Goal: Obtain resource: Download file/media

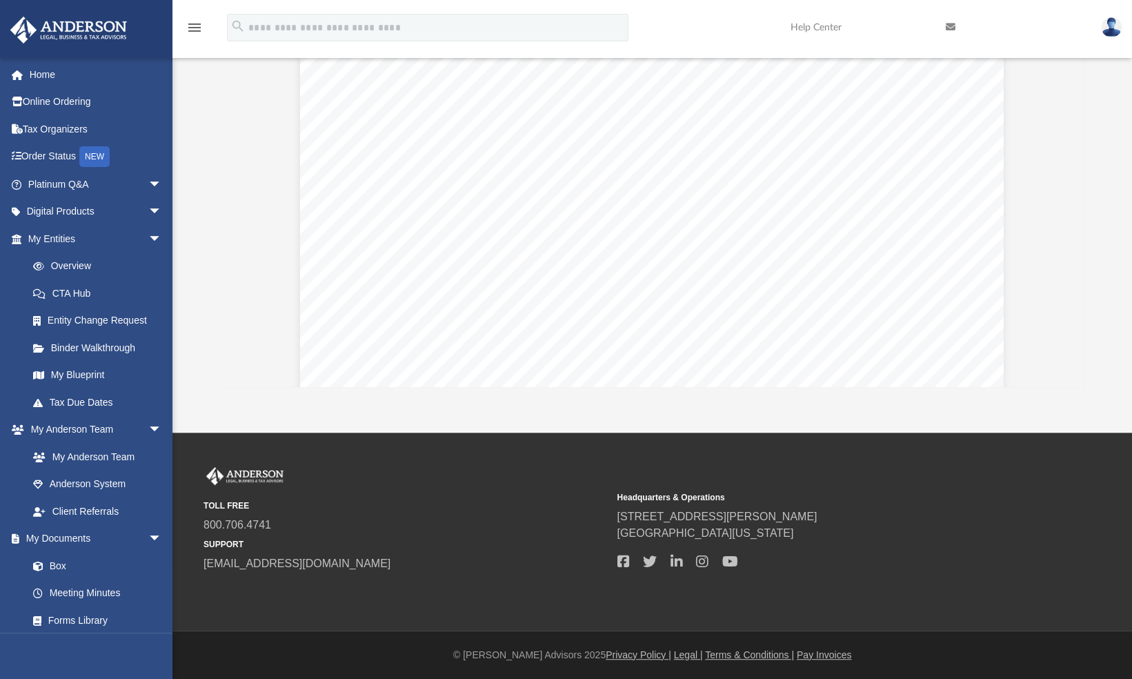
scroll to position [104, 0]
click at [1066, 201] on button "Preview" at bounding box center [1069, 209] width 30 height 39
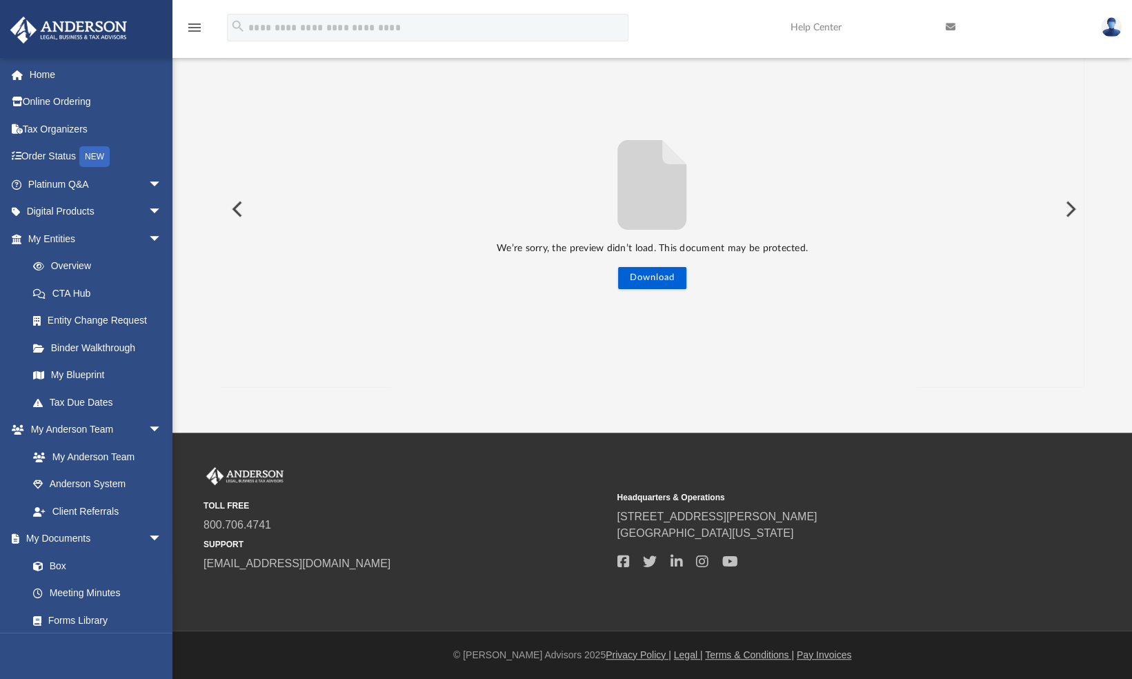
scroll to position [112, 0]
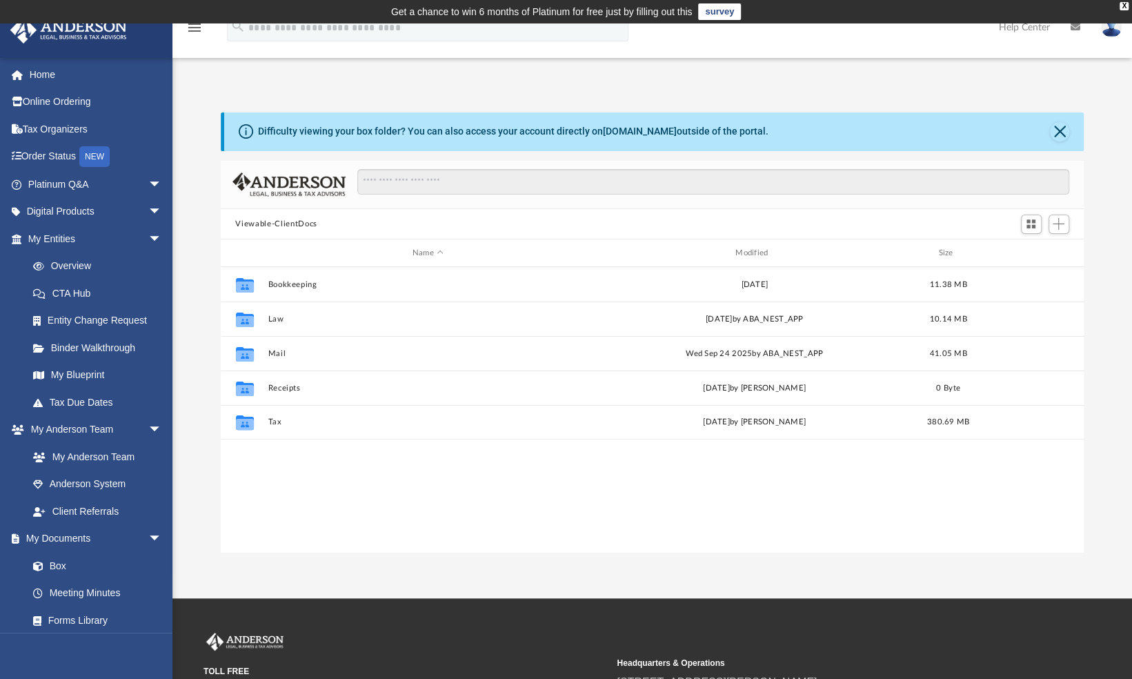
scroll to position [303, 853]
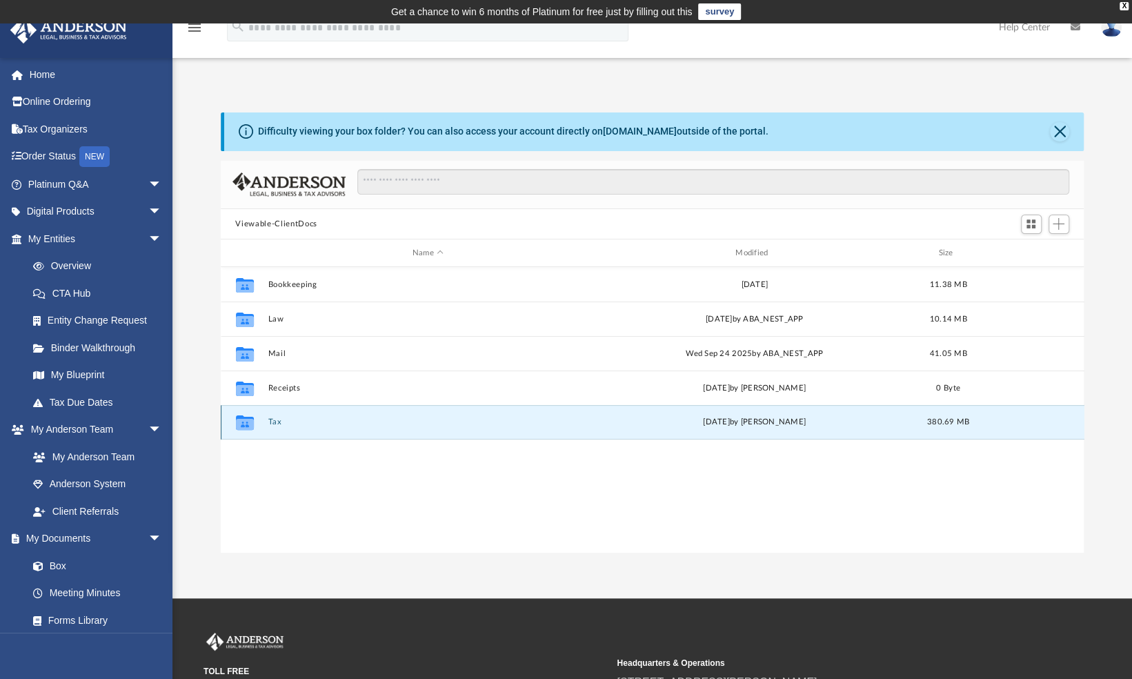
click at [271, 421] on button "Tax" at bounding box center [428, 422] width 320 height 9
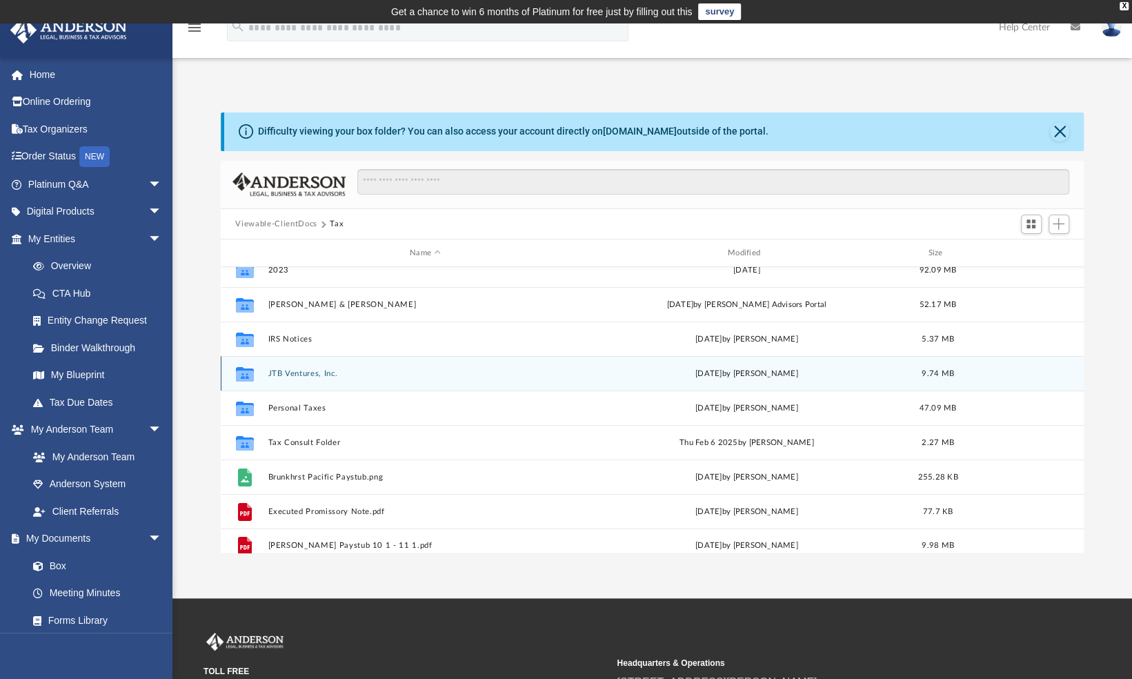
scroll to position [58, 0]
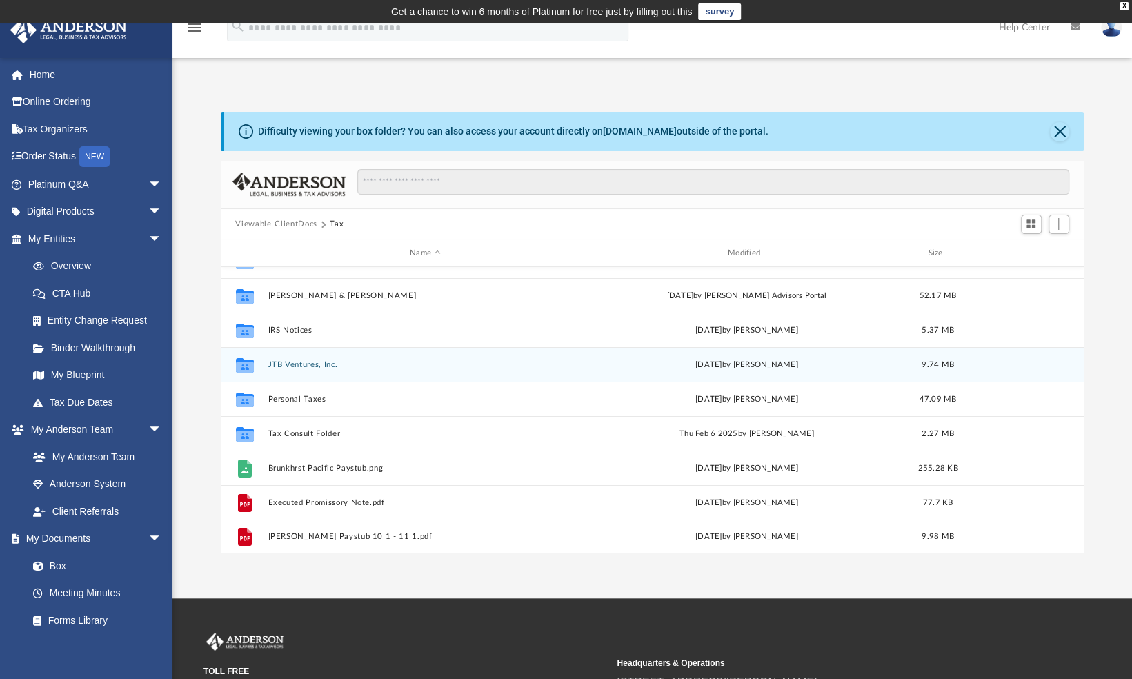
click at [290, 357] on div "Collaborated Folder JTB Ventures, Inc. yesterday by Alex Price 9.74 MB" at bounding box center [653, 364] width 864 height 35
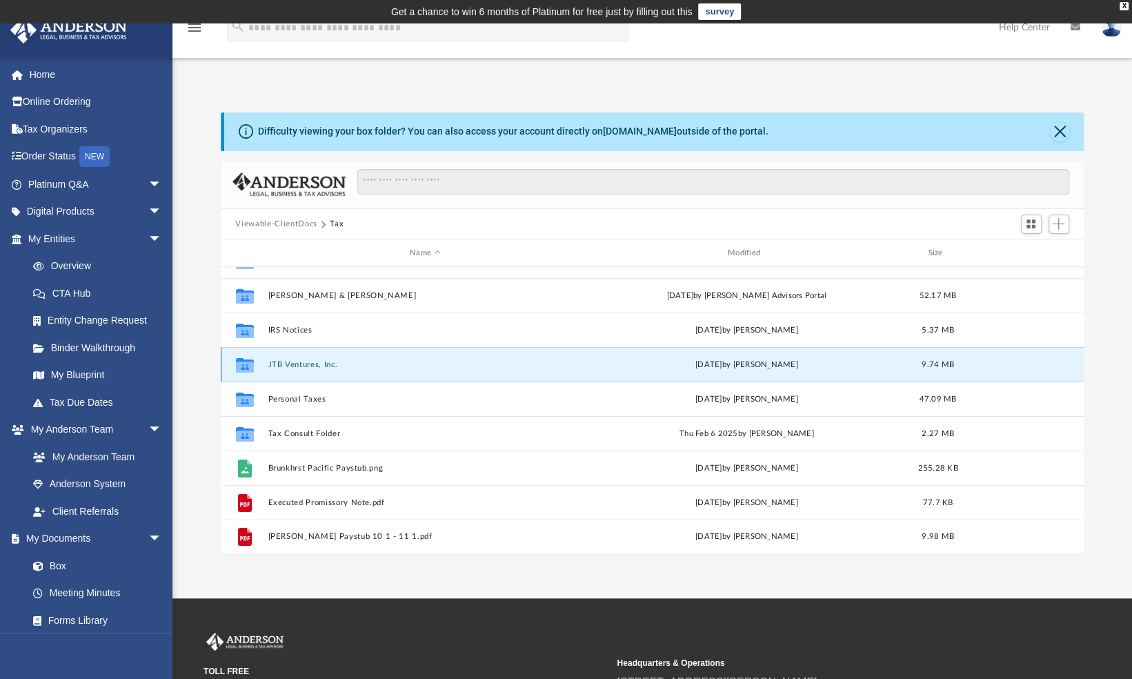
click at [286, 368] on button "JTB Ventures, Inc." at bounding box center [425, 364] width 315 height 9
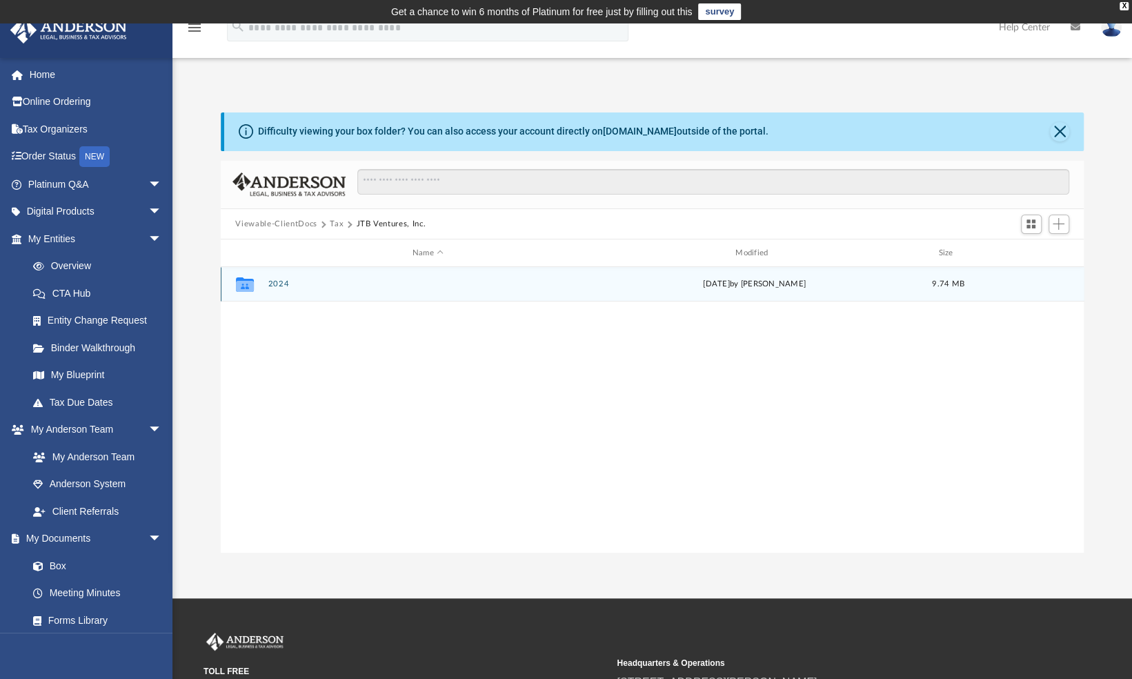
click at [270, 286] on button "2024" at bounding box center [428, 284] width 320 height 9
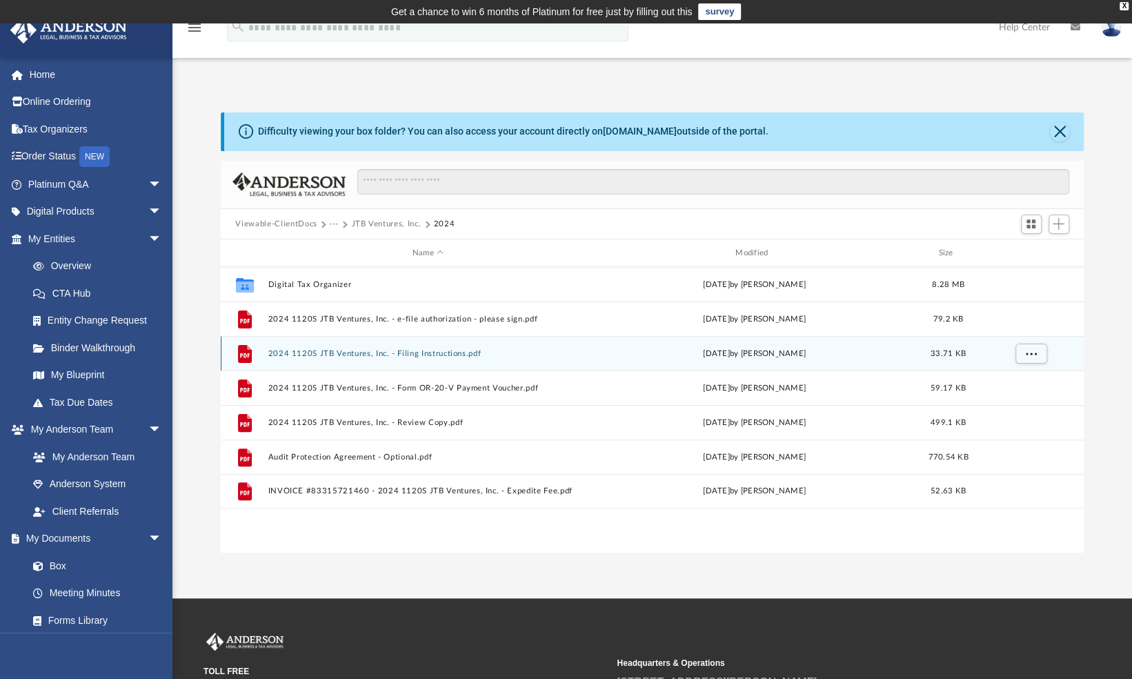
click at [417, 351] on button "2024 1120S JTB Ventures, Inc. - Filing Instructions.pdf" at bounding box center [428, 353] width 320 height 9
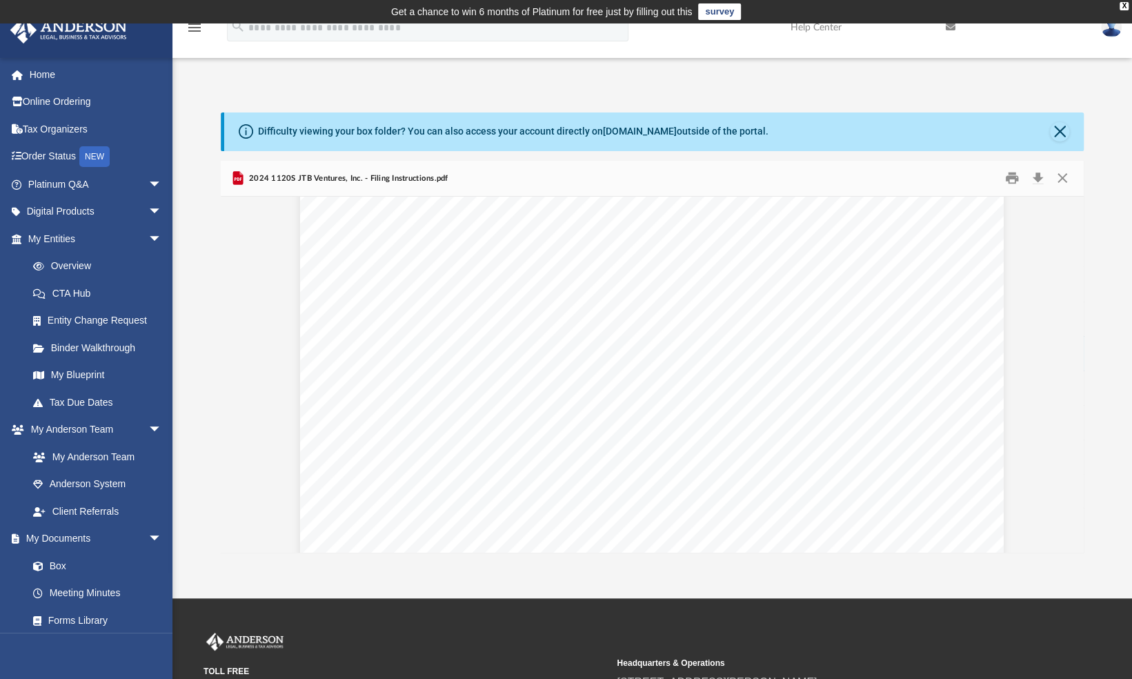
scroll to position [245, 0]
click at [1061, 173] on button "Close" at bounding box center [1062, 178] width 25 height 21
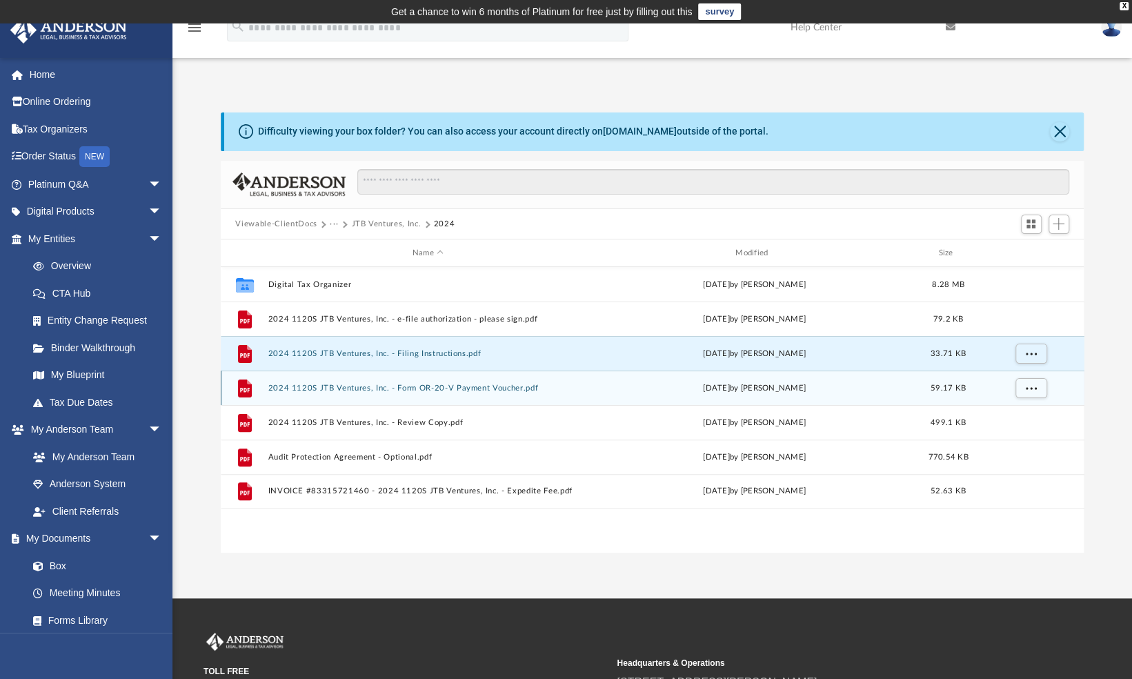
click at [479, 384] on button "2024 1120S JTB Ventures, Inc. - Form OR-20-V Payment Voucher.pdf" at bounding box center [428, 388] width 320 height 9
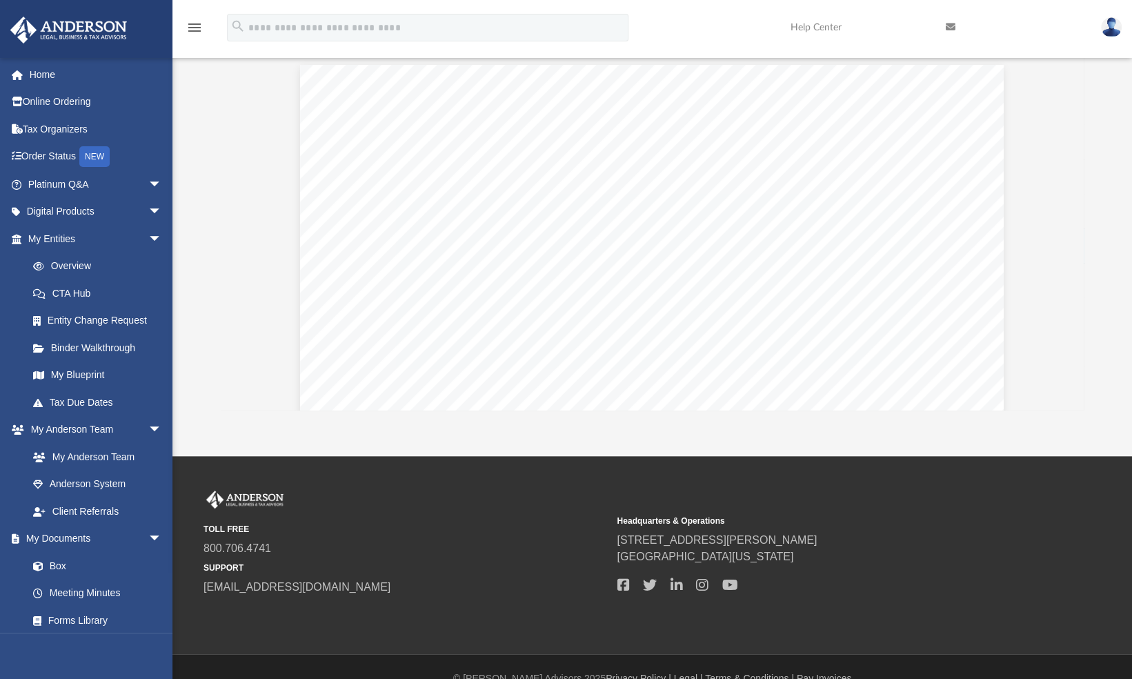
scroll to position [0, 0]
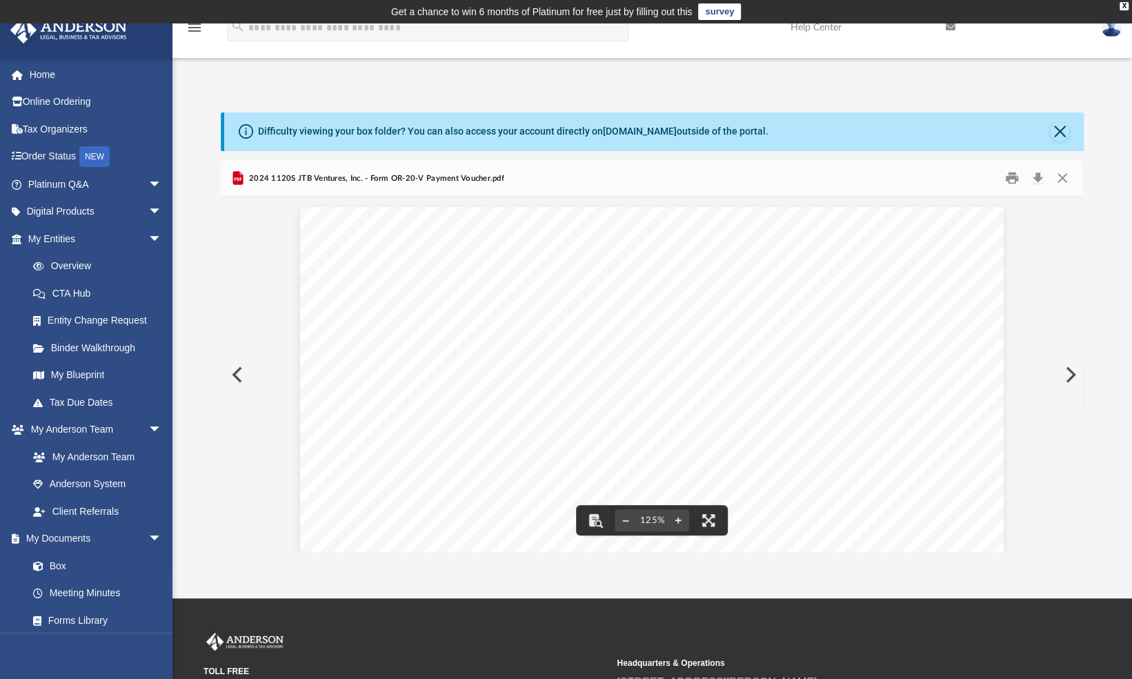
click at [1072, 372] on button "Preview" at bounding box center [1069, 374] width 30 height 39
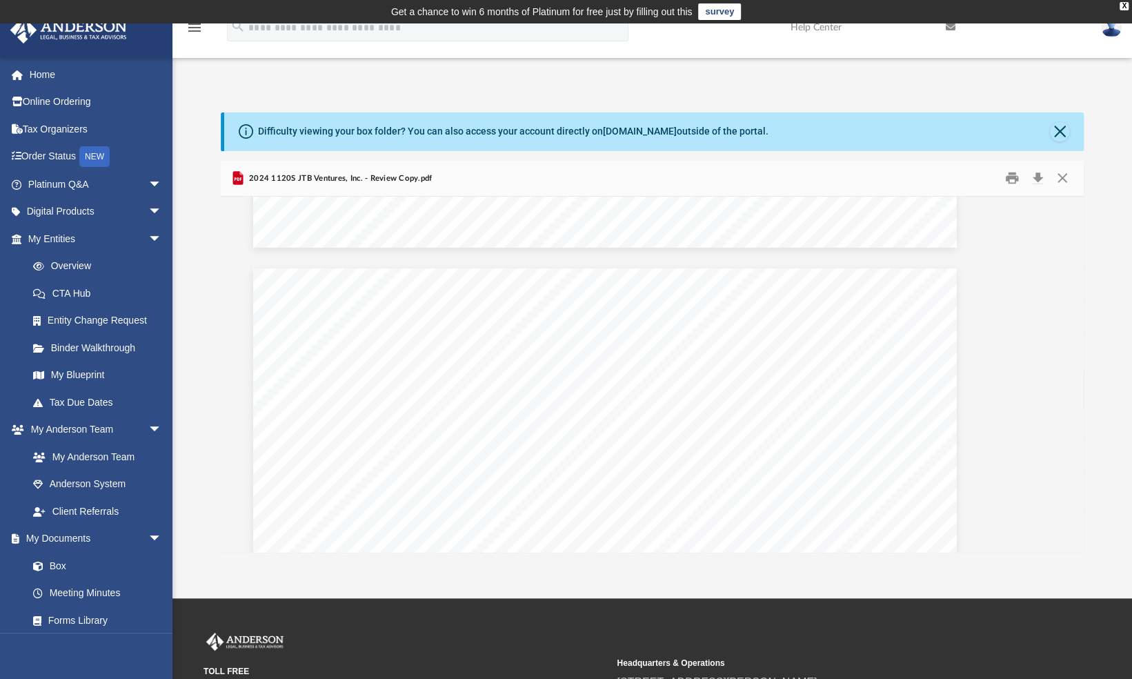
scroll to position [49212, 57]
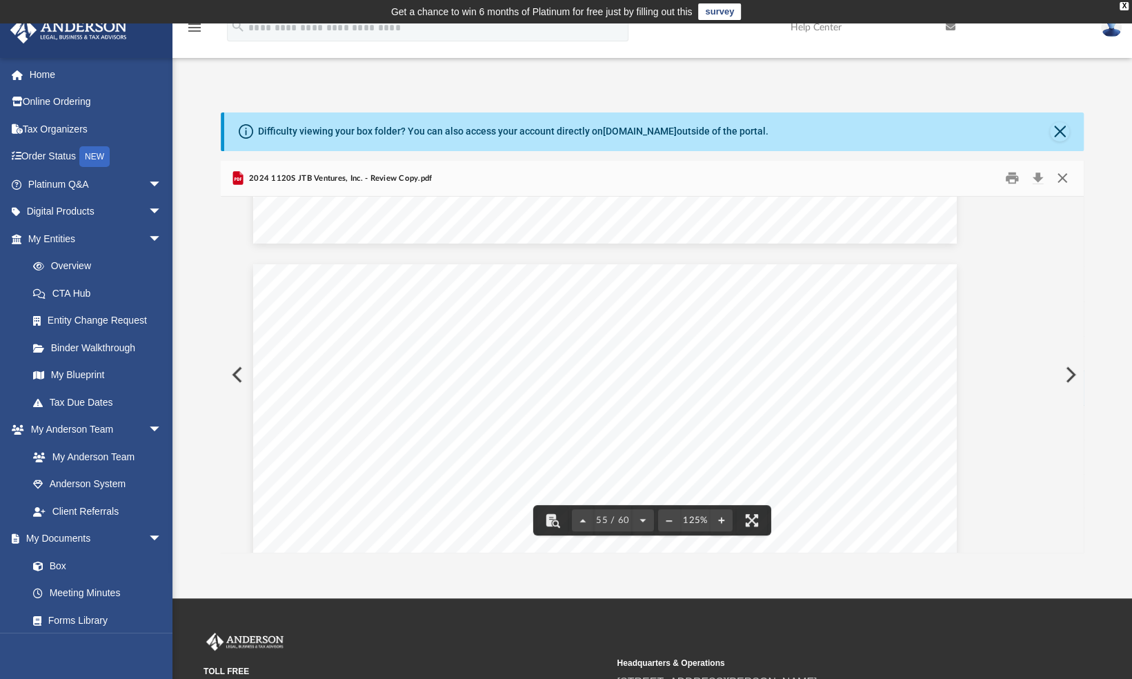
click at [1057, 176] on button "Close" at bounding box center [1062, 178] width 25 height 21
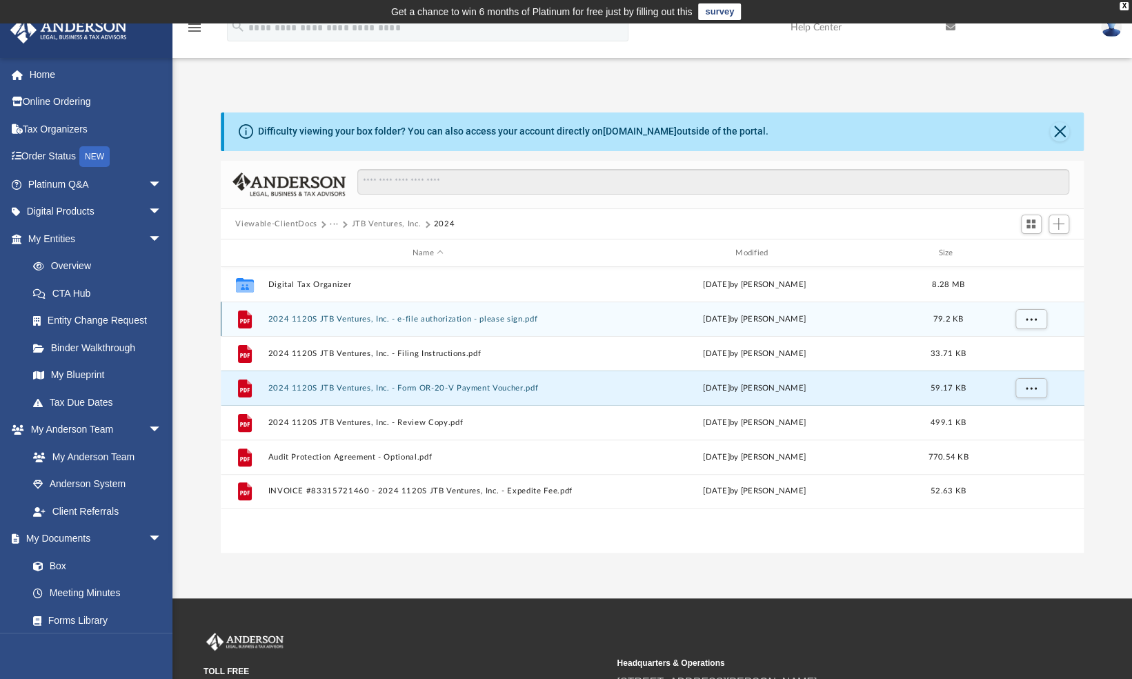
click at [419, 323] on div "File 2024 1120S JTB Ventures, Inc. - e-file authorization - please sign.pdf yes…" at bounding box center [653, 319] width 864 height 35
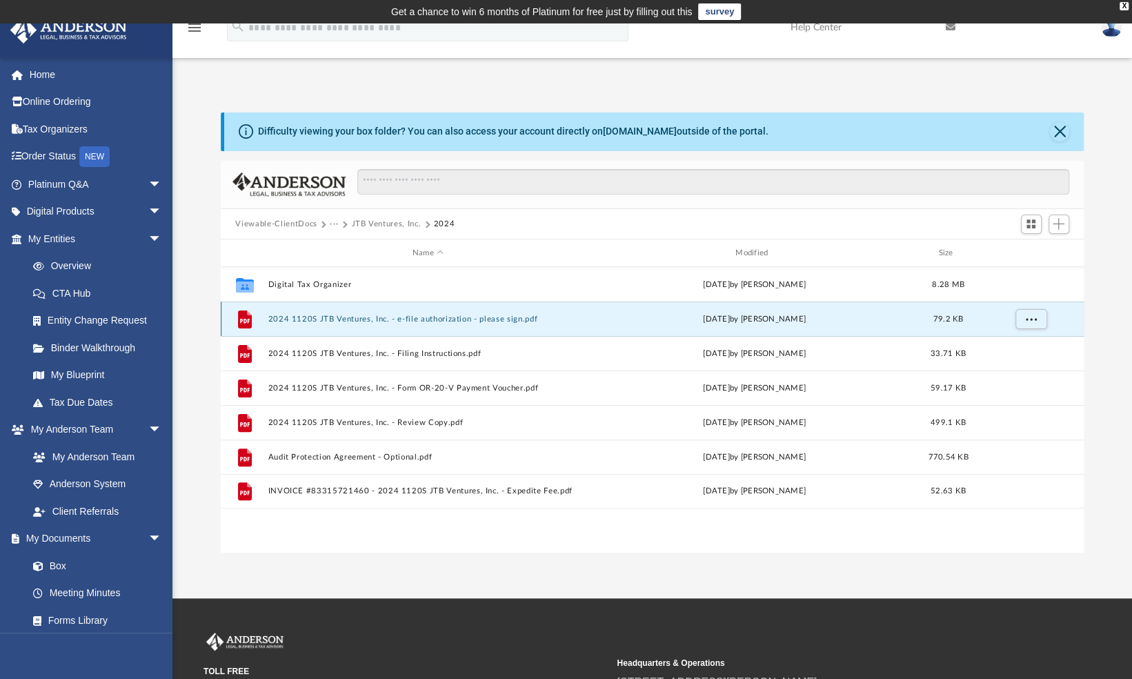
click at [400, 317] on button "2024 1120S JTB Ventures, Inc. - e-file authorization - please sign.pdf" at bounding box center [428, 319] width 320 height 9
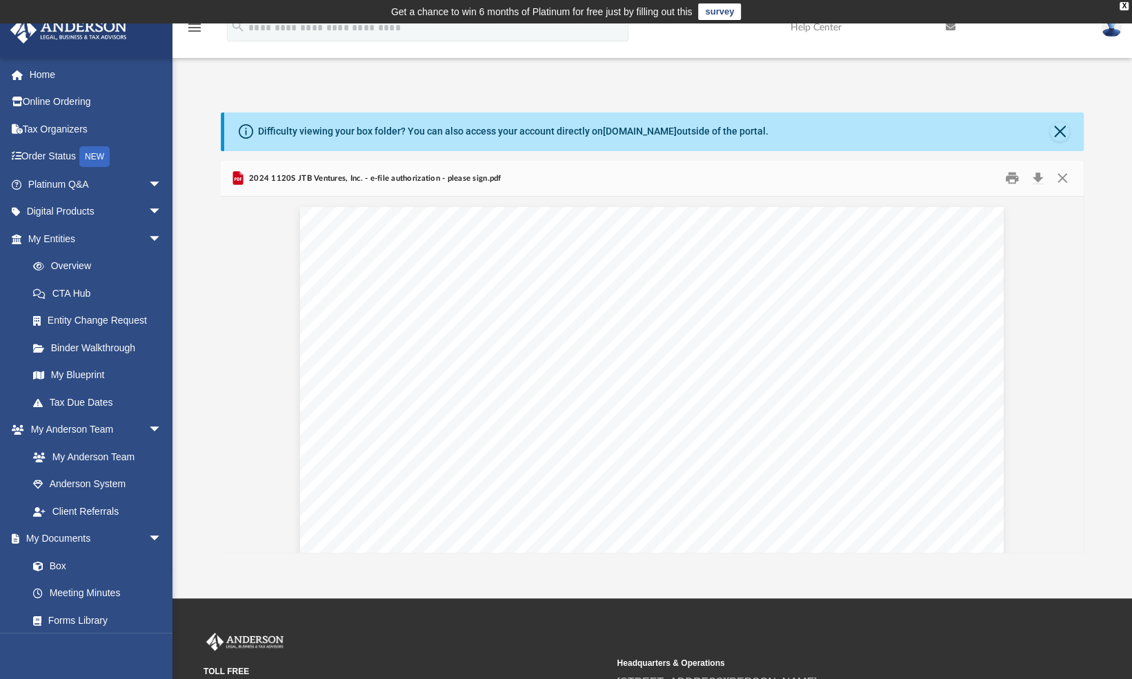
click at [400, 317] on div "For calendar year 2024, or tax year beginning , 2024, ending , 20 410211 12-23-…" at bounding box center [652, 662] width 704 height 911
click at [1061, 132] on button "Close" at bounding box center [1059, 131] width 19 height 19
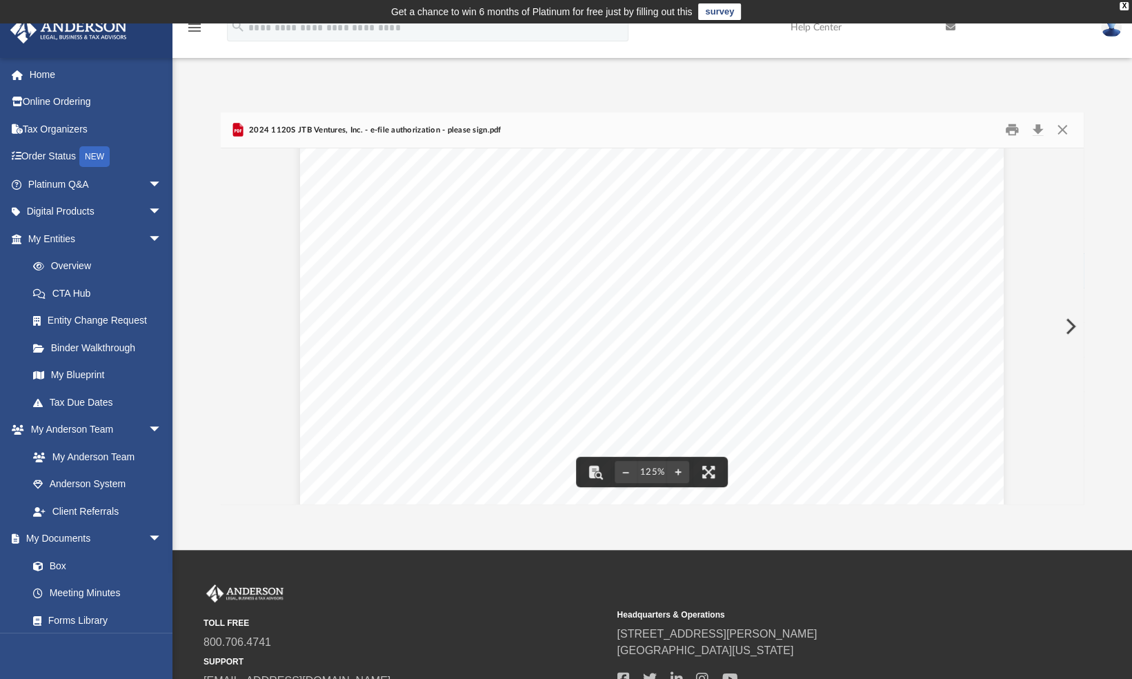
scroll to position [59, 0]
click at [1061, 124] on button "Close" at bounding box center [1062, 129] width 25 height 21
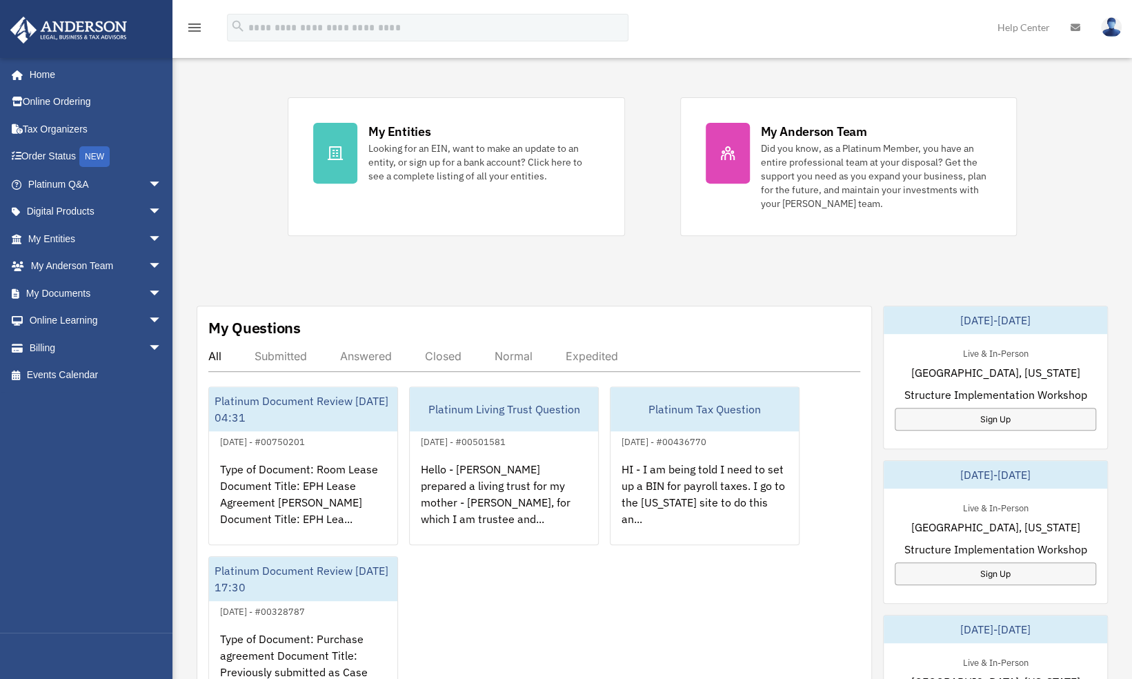
scroll to position [265, 0]
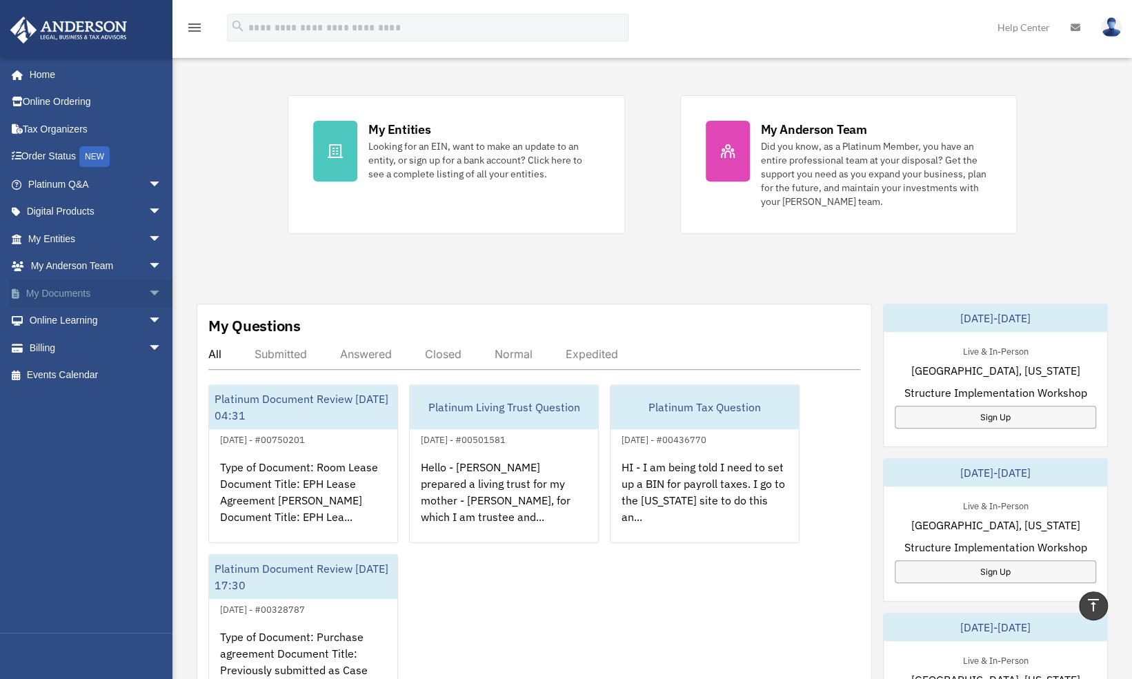
click at [63, 293] on link "My Documents arrow_drop_down" at bounding box center [96, 293] width 173 height 28
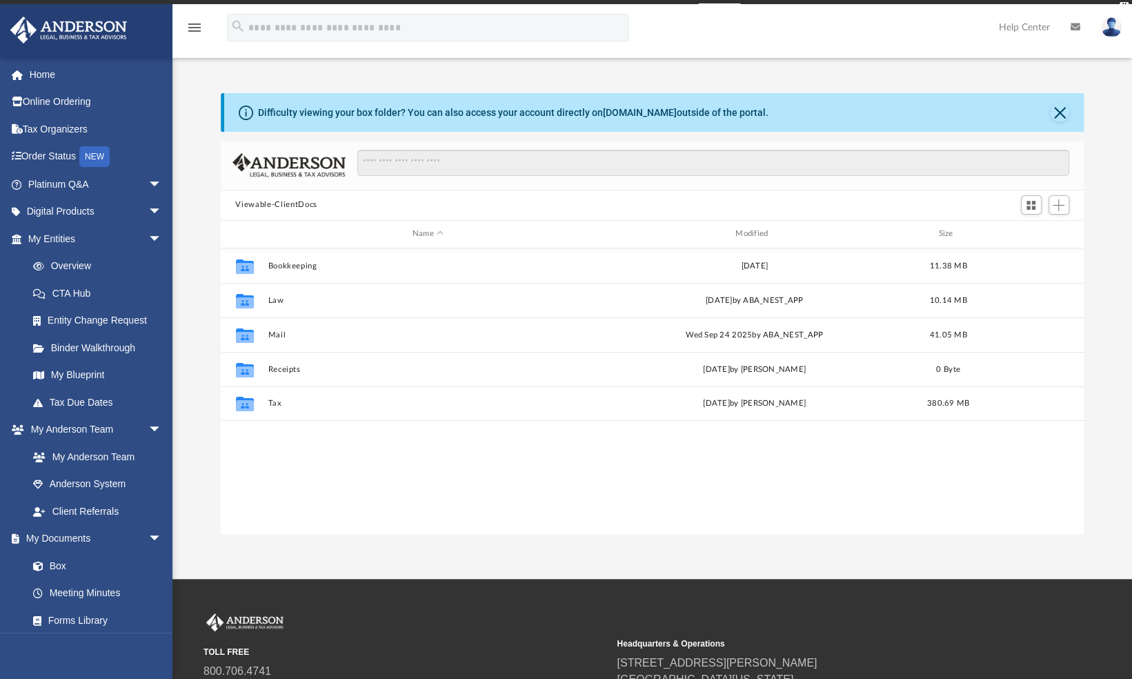
scroll to position [303, 853]
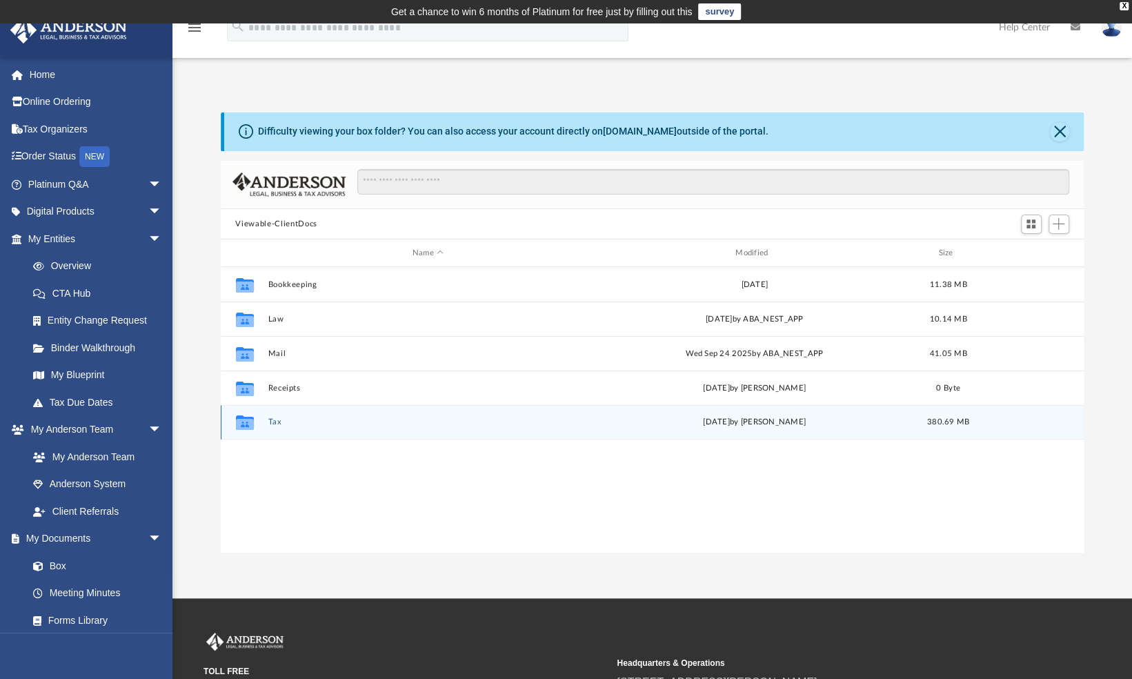
click at [270, 418] on button "Tax" at bounding box center [428, 422] width 320 height 9
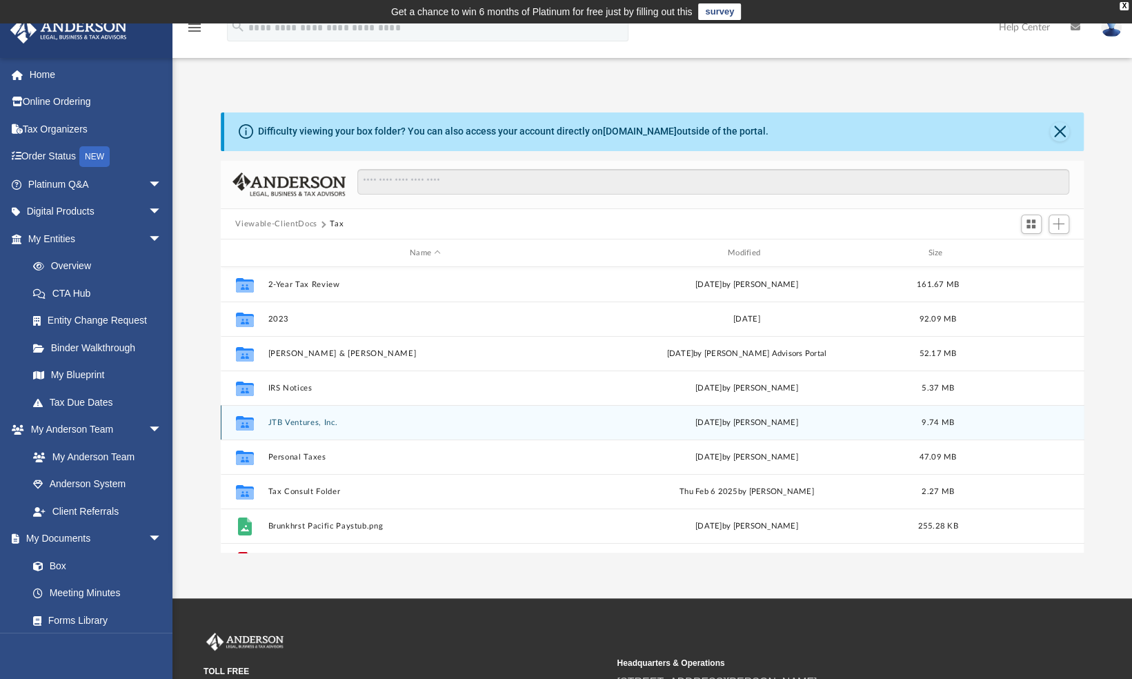
click at [293, 422] on button "JTB Ventures, Inc." at bounding box center [425, 422] width 315 height 9
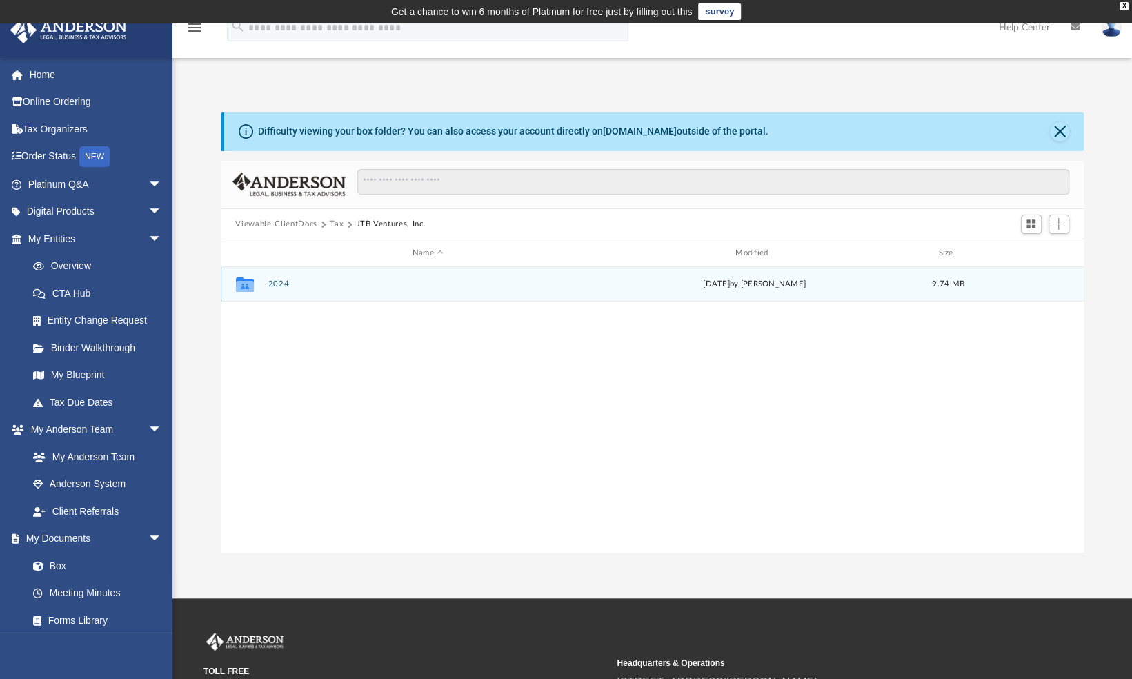
click at [277, 284] on button "2024" at bounding box center [428, 284] width 320 height 9
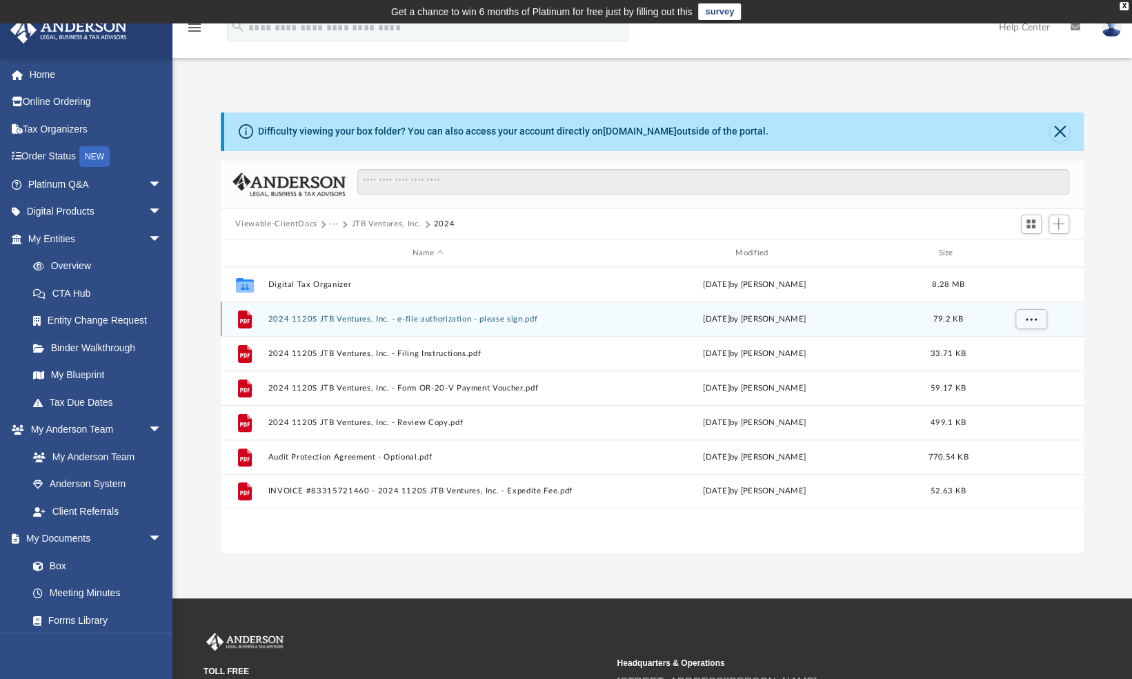
click at [470, 315] on button "2024 1120S JTB Ventures, Inc. - e-file authorization - please sign.pdf" at bounding box center [428, 319] width 320 height 9
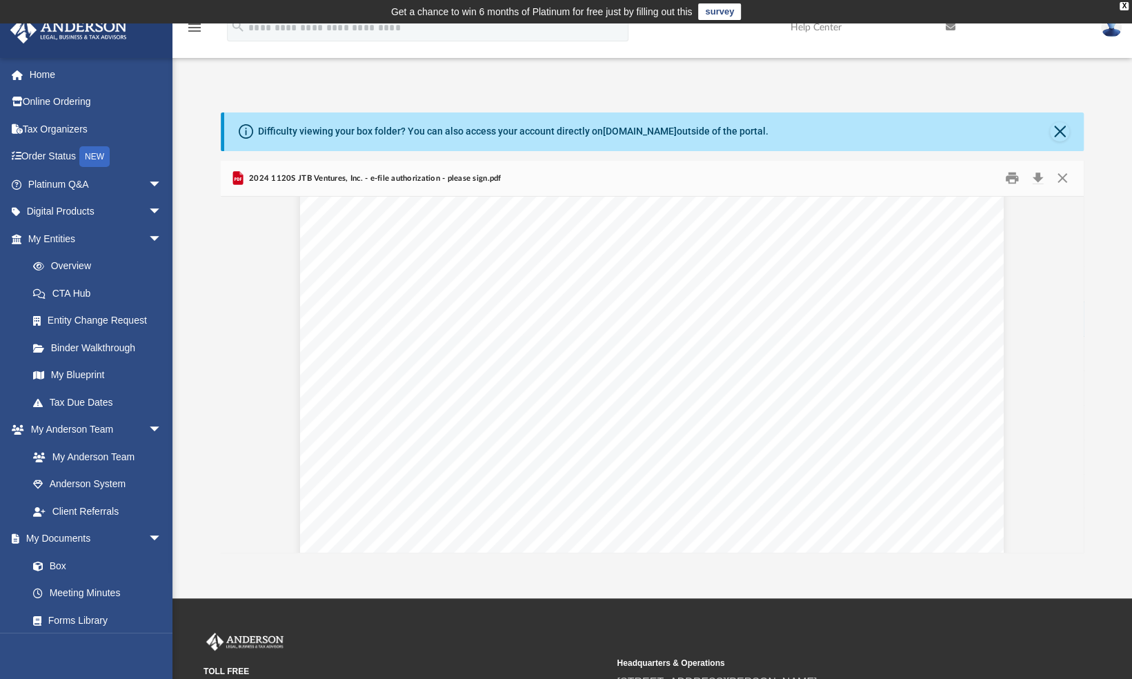
scroll to position [381, 0]
click at [1034, 179] on button "Download" at bounding box center [1038, 178] width 25 height 21
click at [635, 449] on div "For calendar year 2024, or tax year beginning , 2024, ending , 20 410211 12-23-…" at bounding box center [652, 340] width 704 height 911
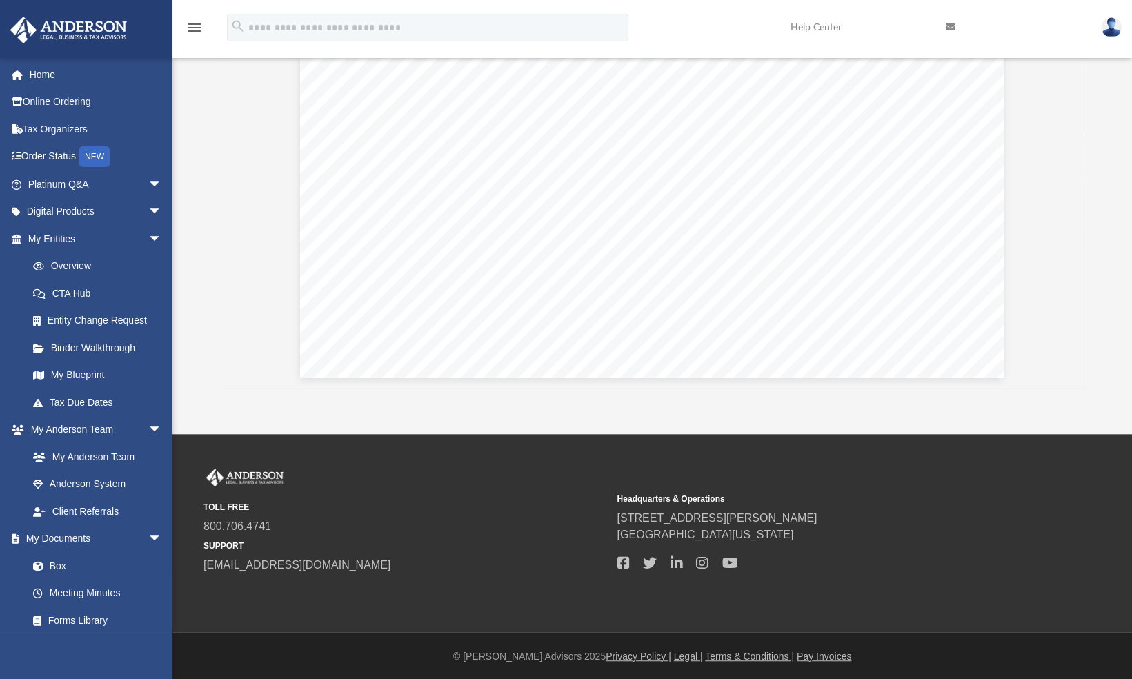
scroll to position [166, 0]
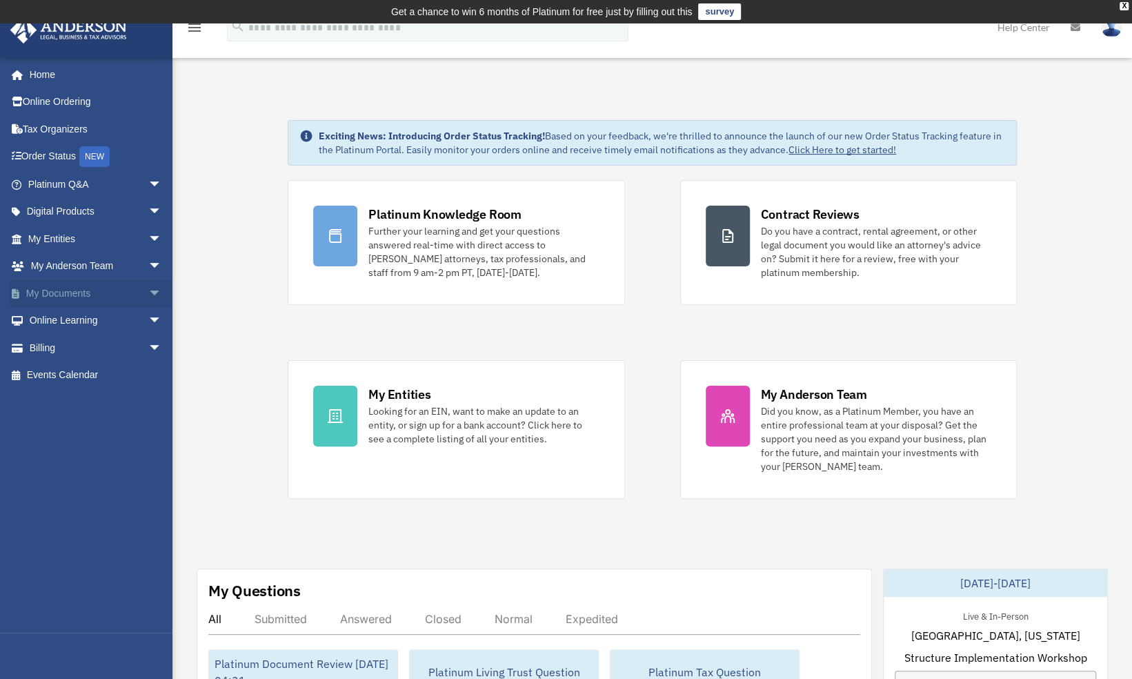
click at [57, 291] on link "My Documents arrow_drop_down" at bounding box center [96, 293] width 173 height 28
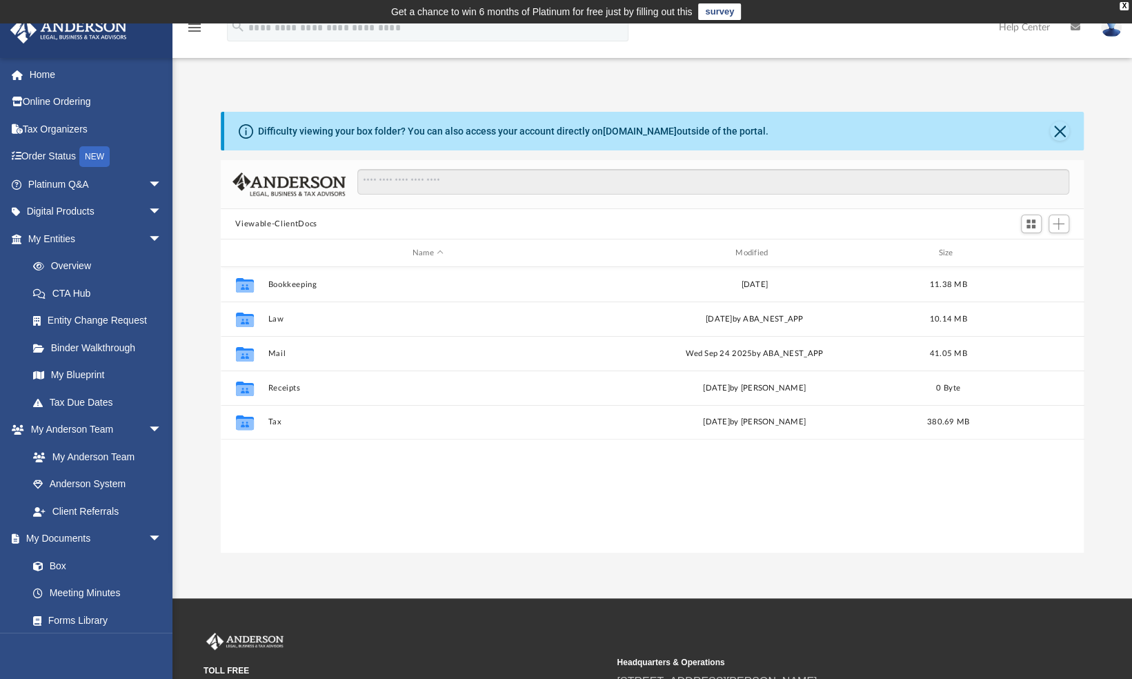
scroll to position [303, 853]
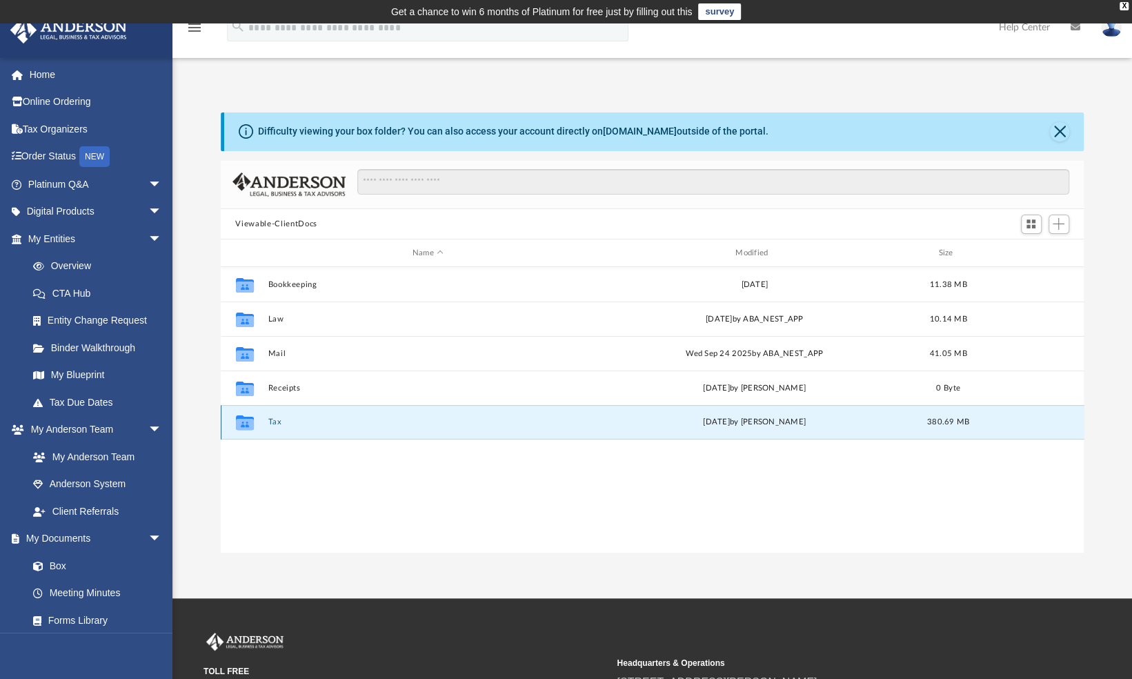
click at [275, 420] on button "Tax" at bounding box center [428, 422] width 320 height 9
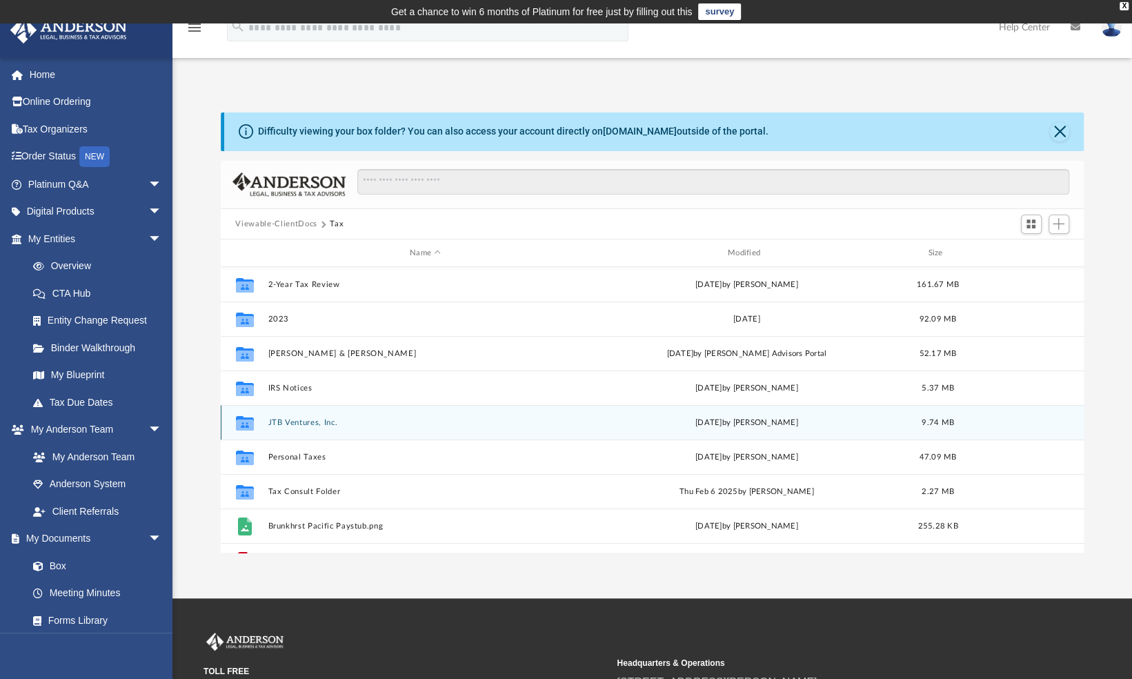
click at [298, 418] on button "JTB Ventures, Inc." at bounding box center [425, 422] width 315 height 9
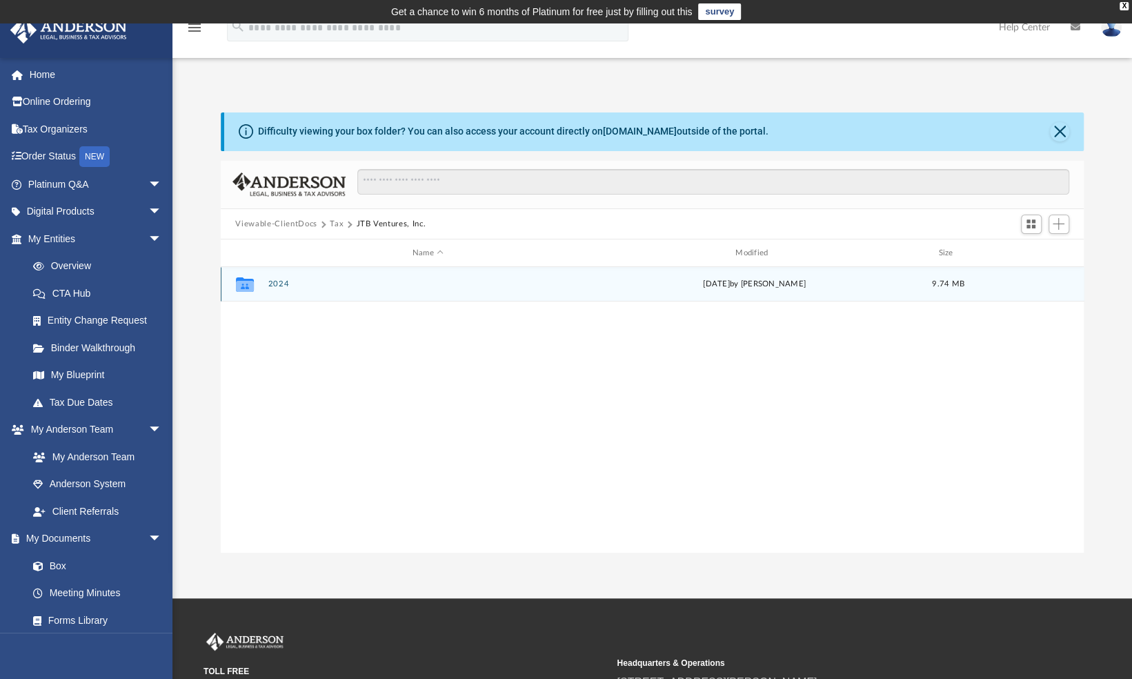
click at [273, 280] on button "2024" at bounding box center [428, 284] width 320 height 9
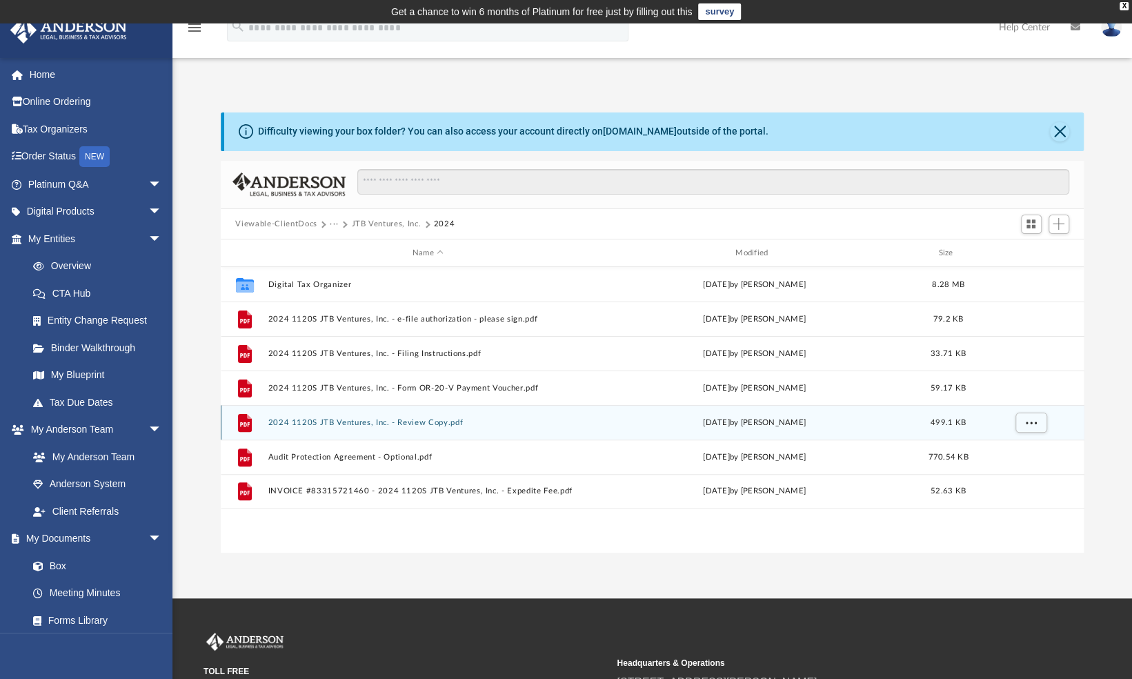
click at [424, 417] on div "File 2024 1120S JTB Ventures, Inc. - Review Copy.pdf [DATE] by [PERSON_NAME] 49…" at bounding box center [653, 422] width 864 height 35
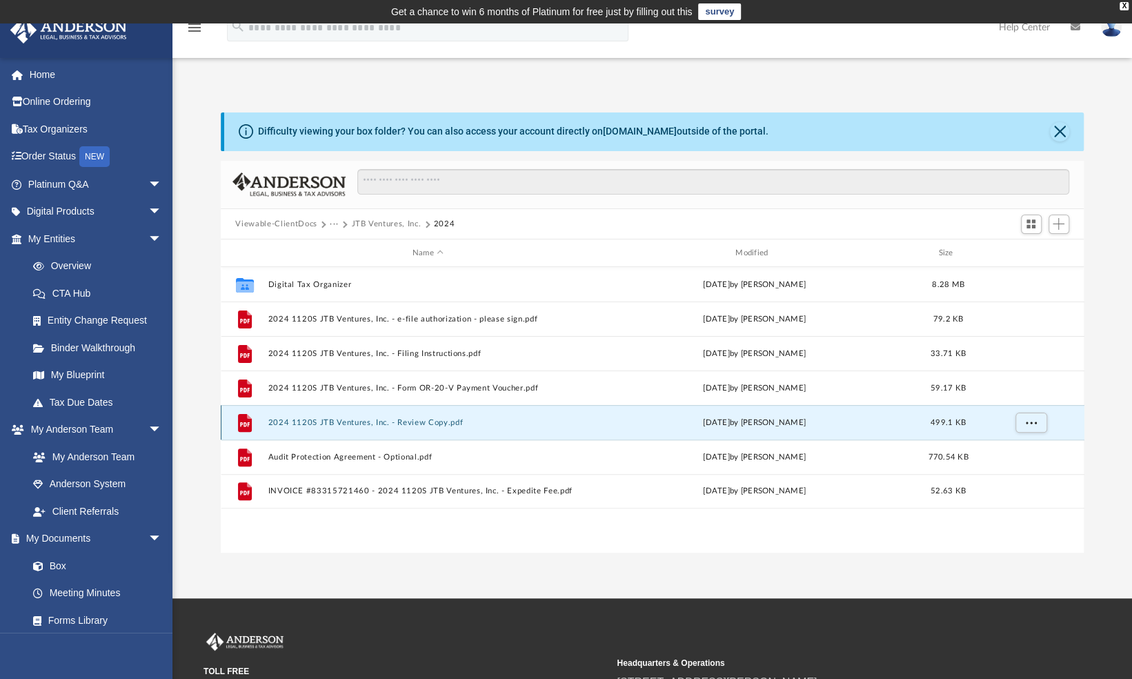
click at [379, 422] on button "2024 1120S JTB Ventures, Inc. - Review Copy.pdf" at bounding box center [428, 422] width 320 height 9
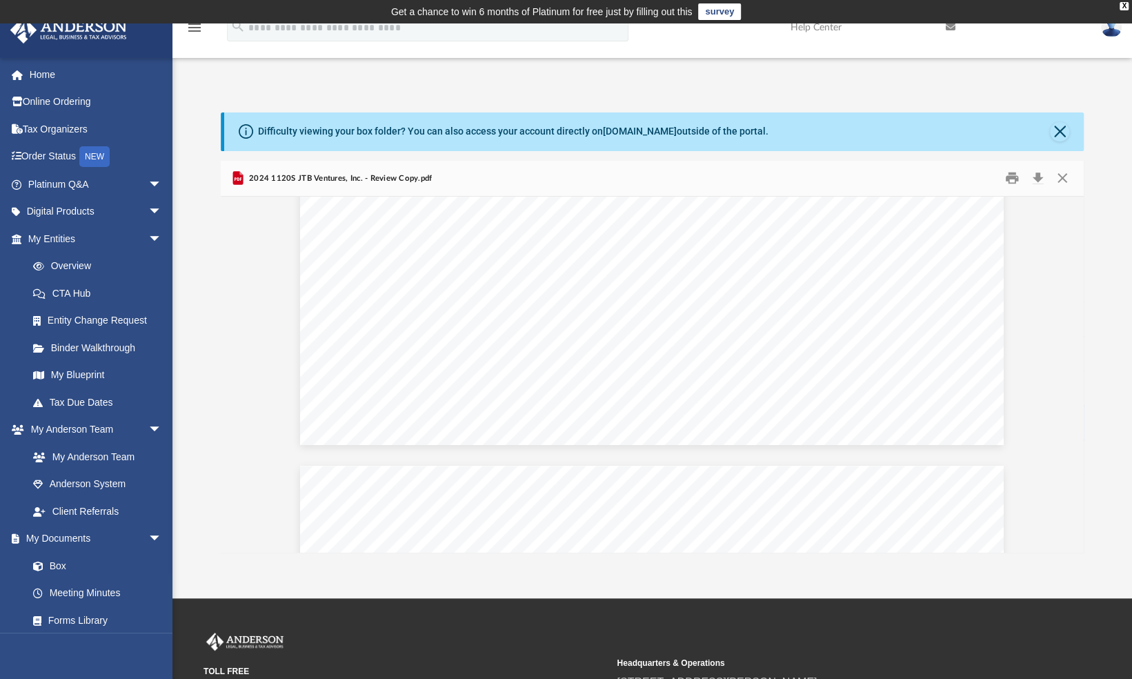
scroll to position [37831, 0]
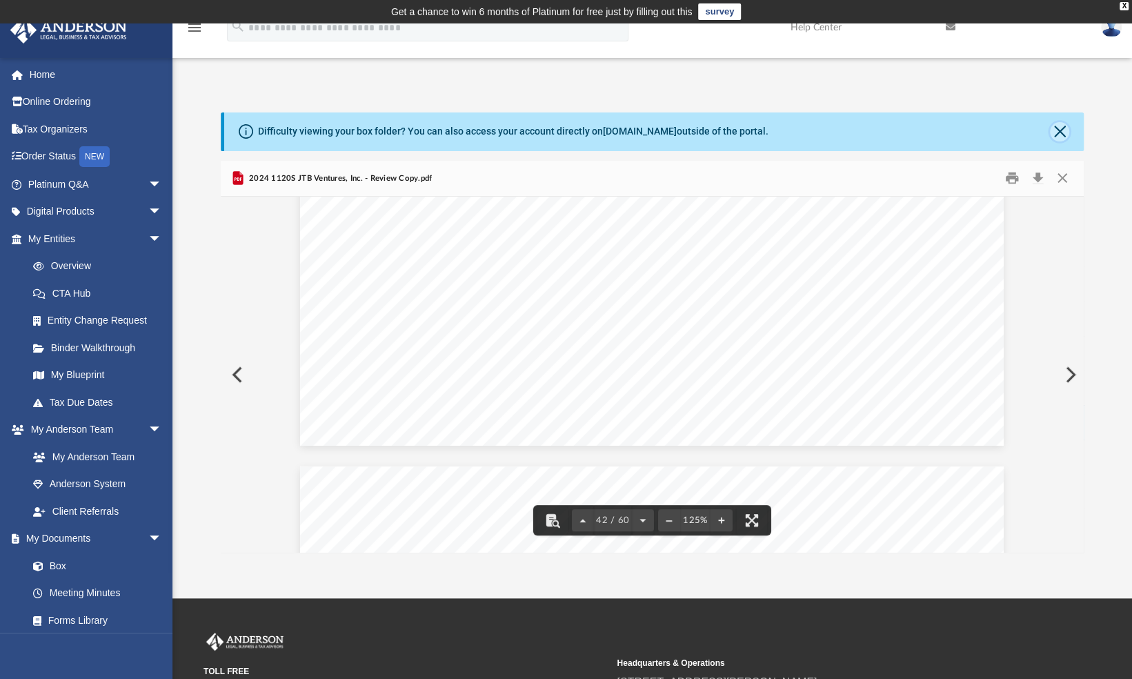
click at [1058, 132] on button "Close" at bounding box center [1059, 131] width 19 height 19
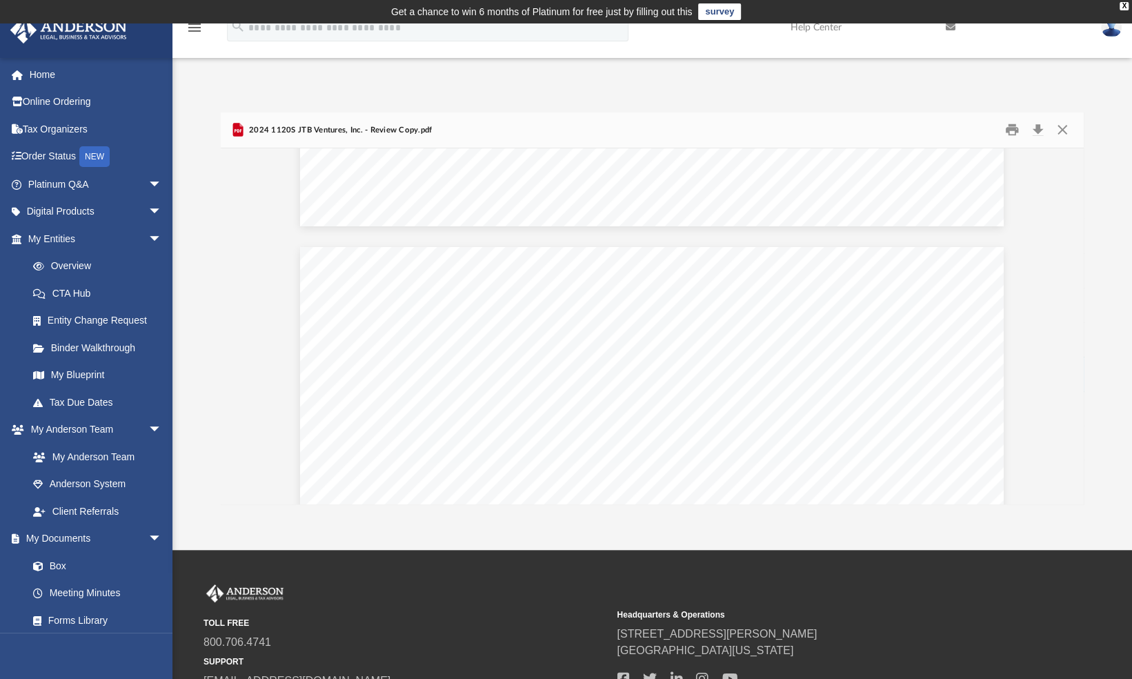
scroll to position [23712, 0]
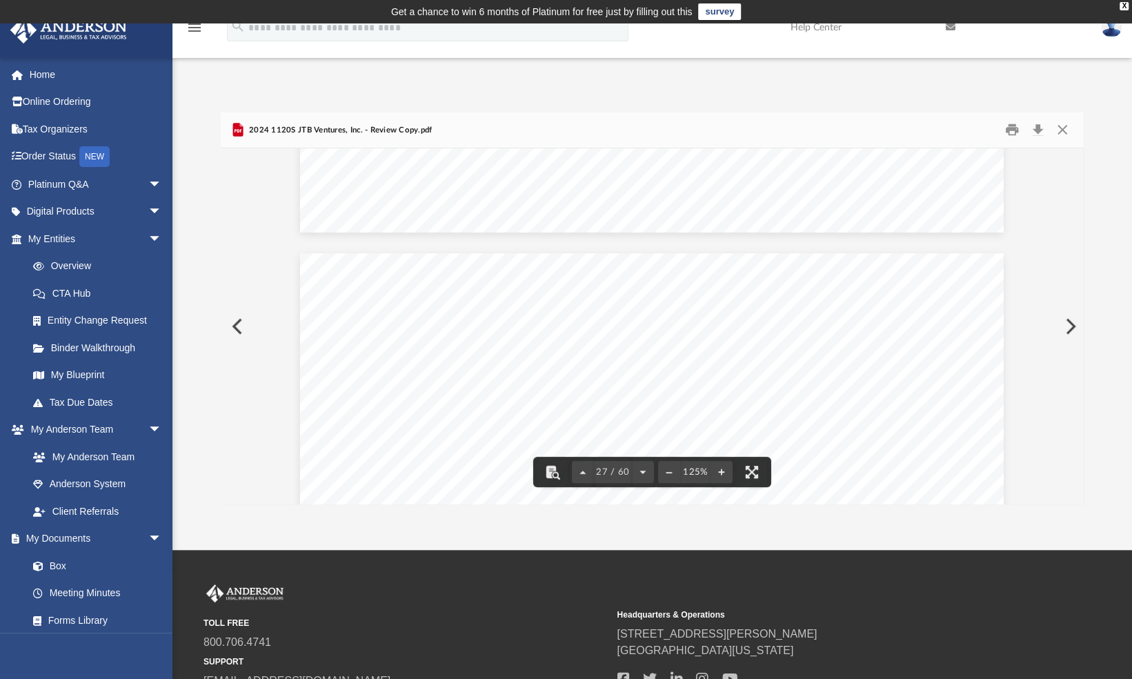
click at [1058, 115] on div "2024 1120S JTB Ventures, Inc. - Review Copy.pdf" at bounding box center [653, 130] width 864 height 37
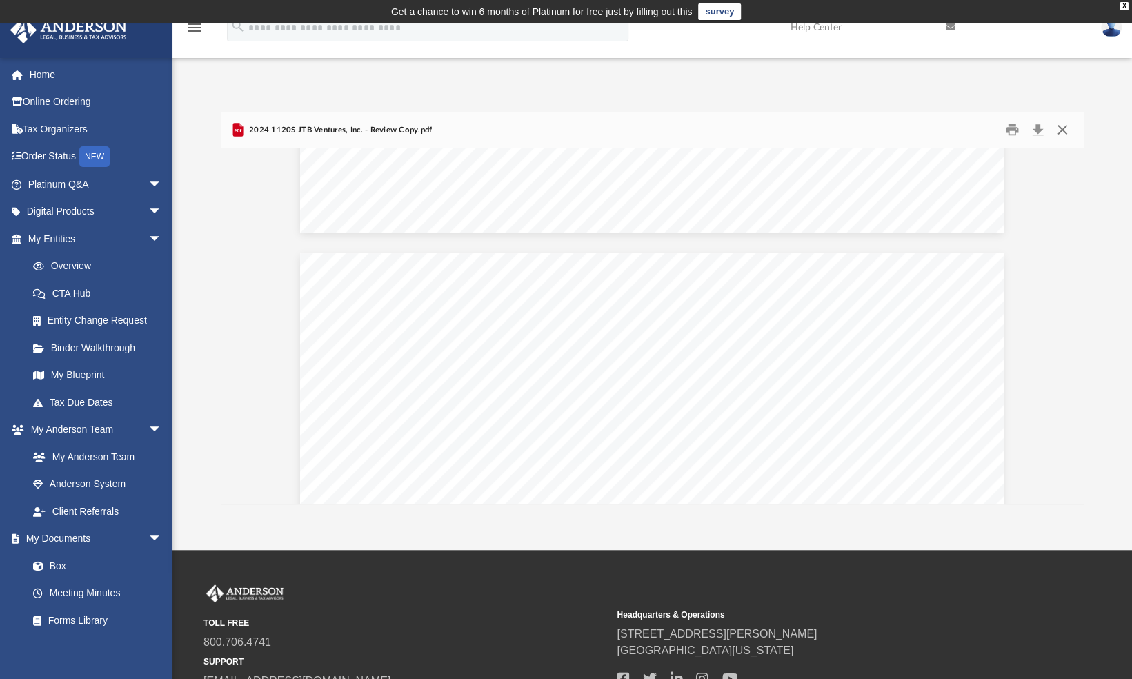
click at [1059, 126] on button "Close" at bounding box center [1062, 129] width 25 height 21
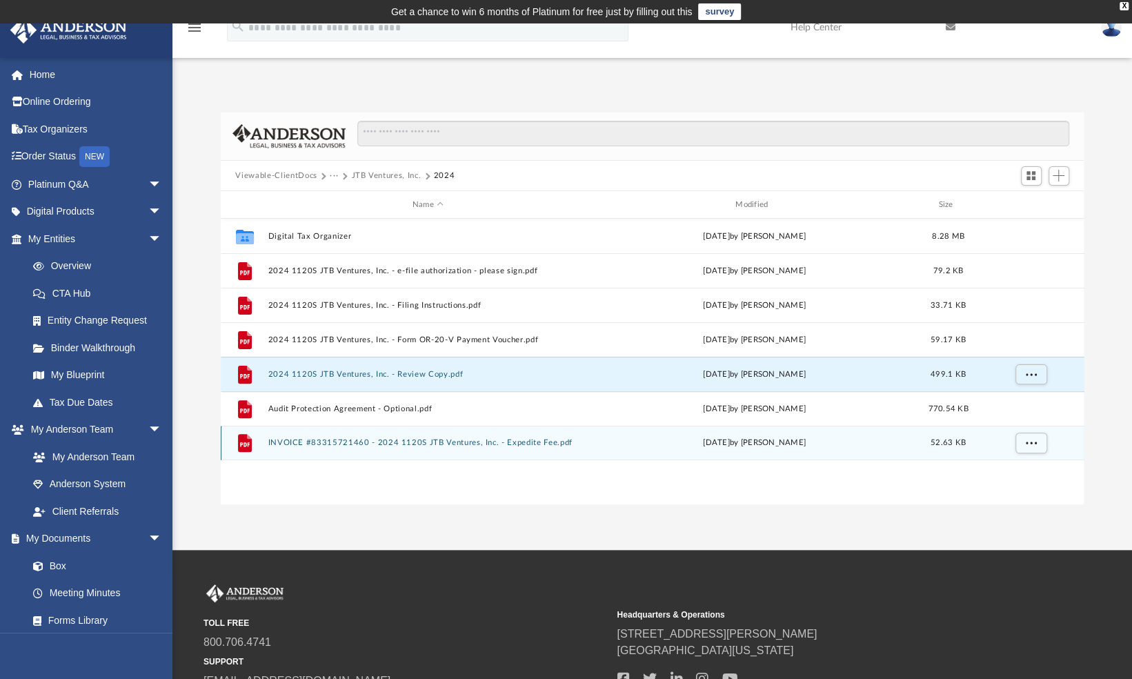
click at [365, 448] on div "File INVOICE #83315721460 - 2024 1120S JTB Ventures, Inc. - Expedite Fee.pdf ye…" at bounding box center [653, 443] width 864 height 35
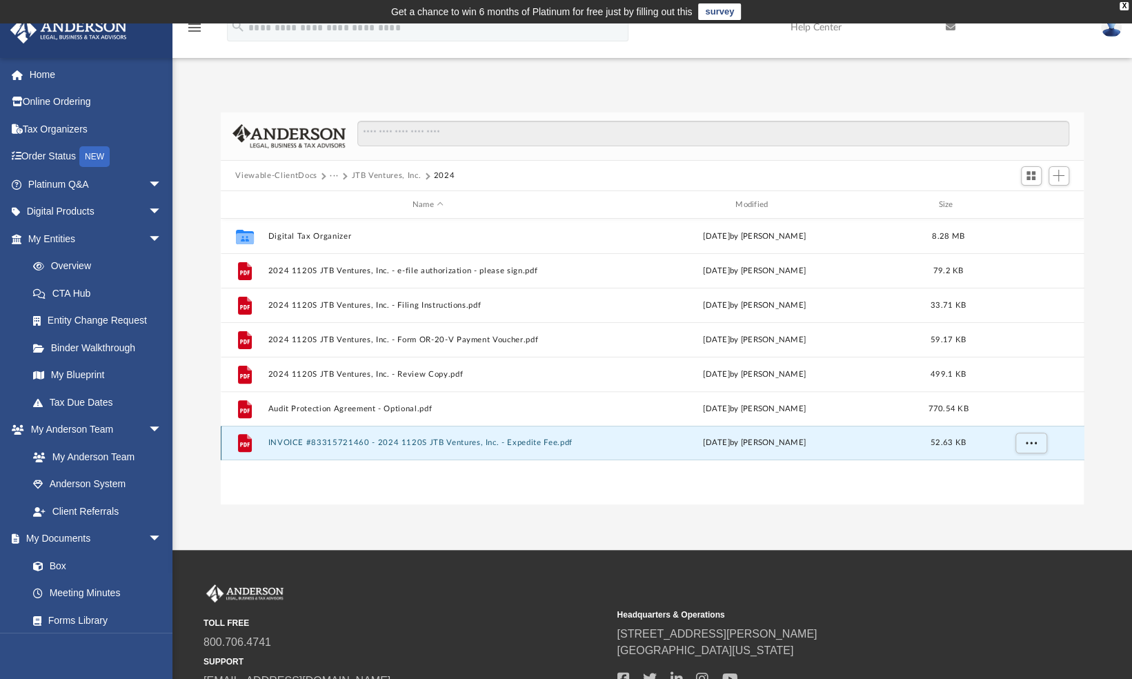
click at [321, 440] on button "INVOICE #83315721460 - 2024 1120S JTB Ventures, Inc. - Expedite Fee.pdf" at bounding box center [428, 443] width 320 height 9
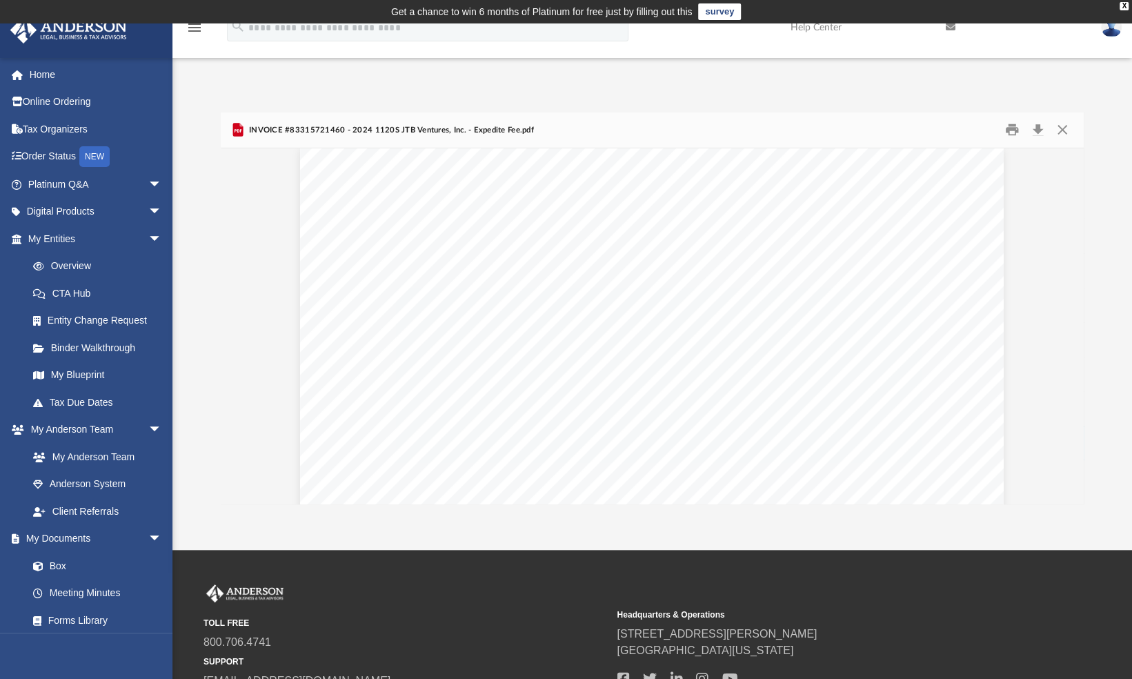
scroll to position [0, 0]
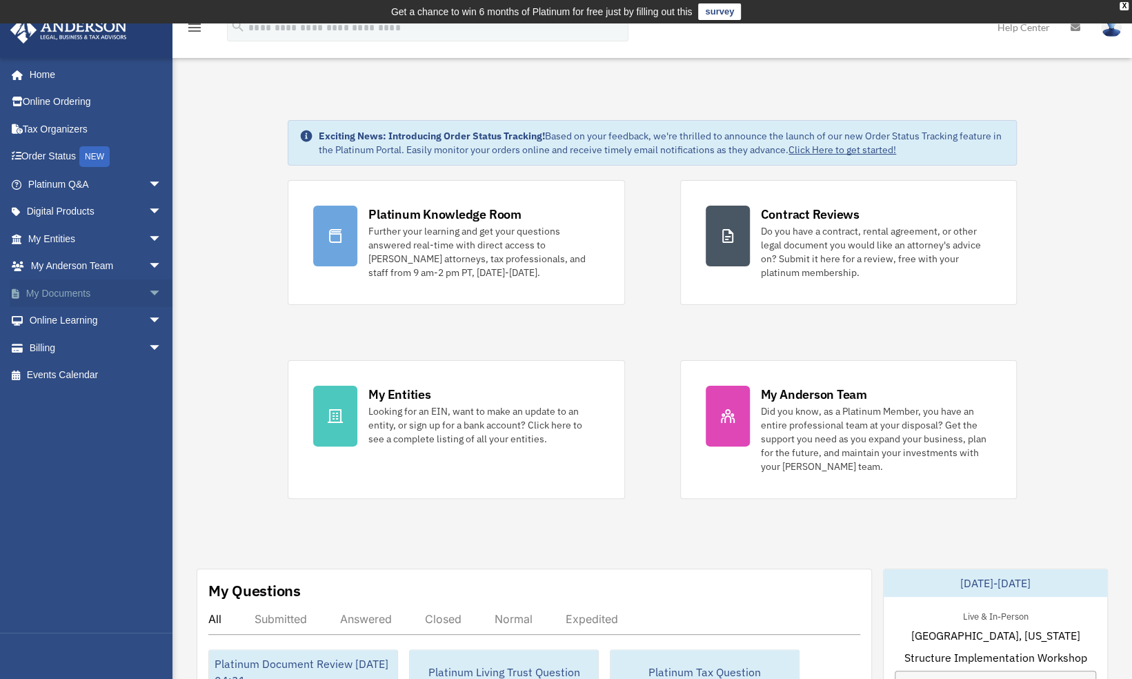
click at [63, 284] on link "My Documents arrow_drop_down" at bounding box center [96, 293] width 173 height 28
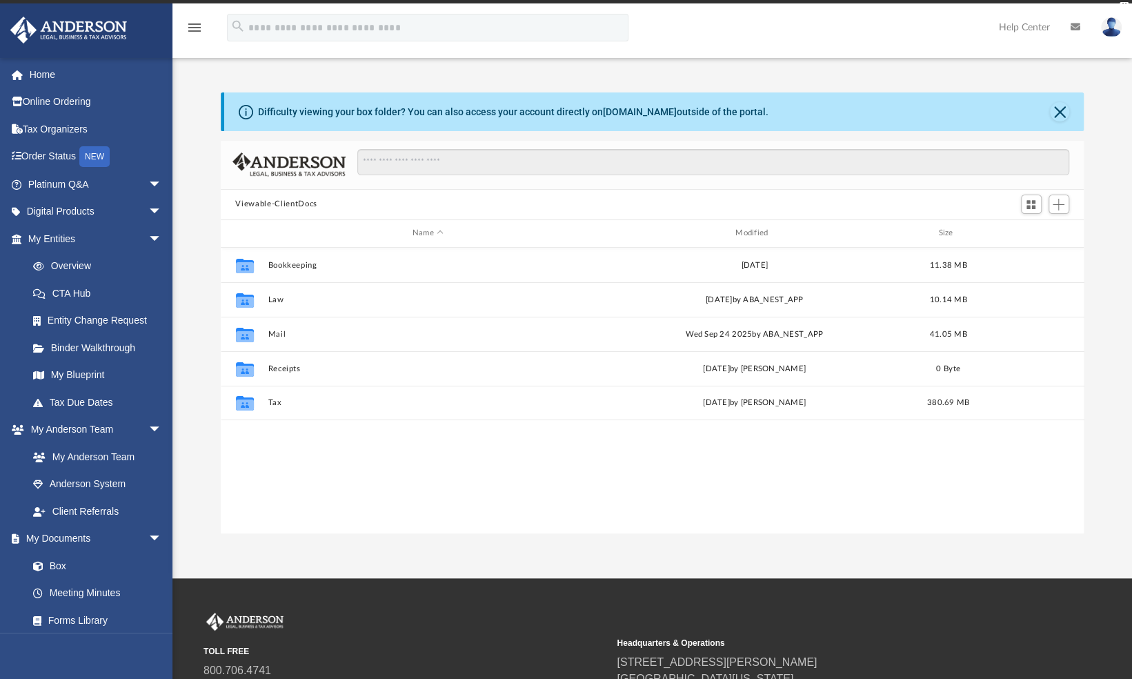
scroll to position [303, 853]
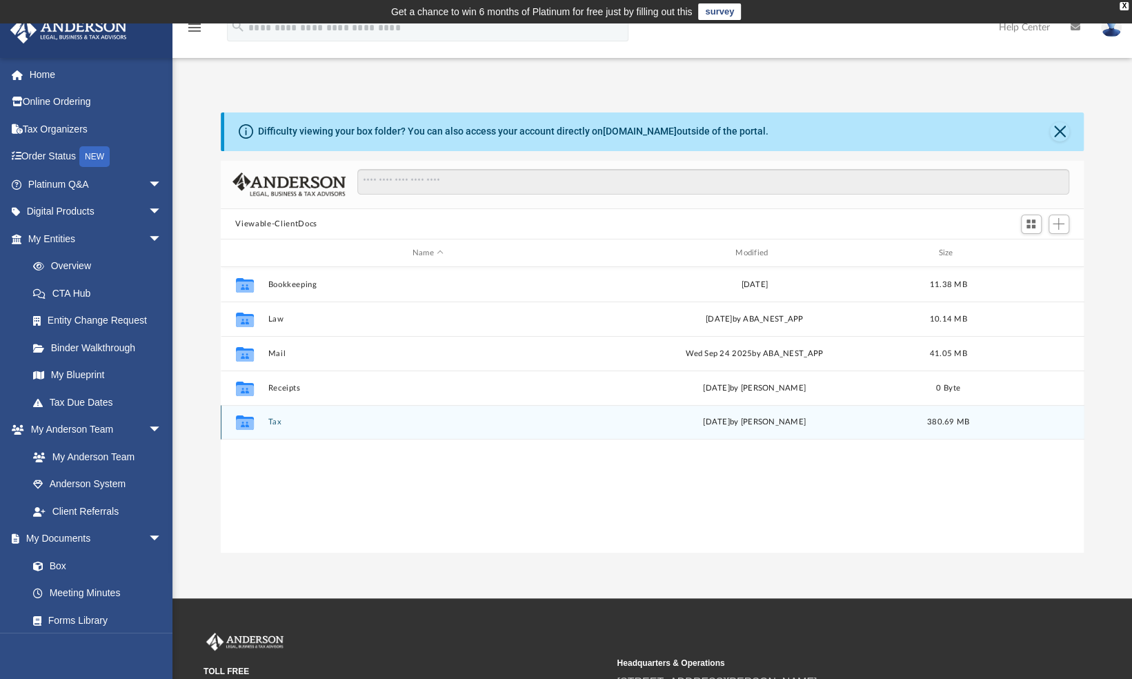
click at [275, 418] on button "Tax" at bounding box center [428, 422] width 320 height 9
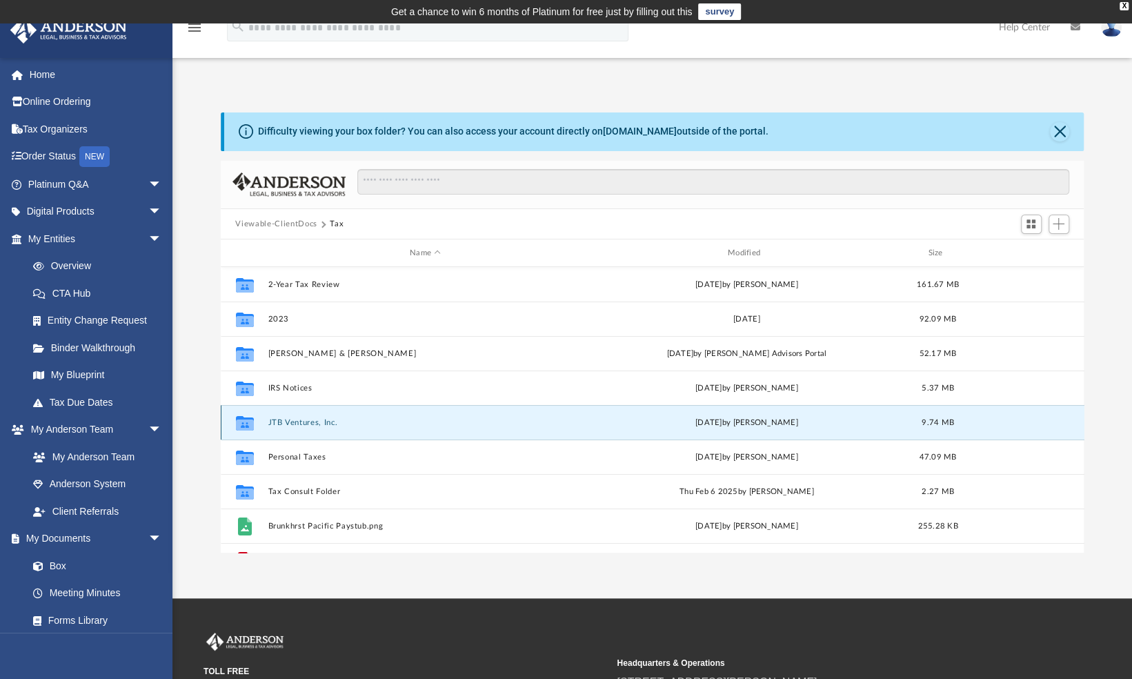
click at [305, 422] on button "JTB Ventures, Inc." at bounding box center [425, 422] width 315 height 9
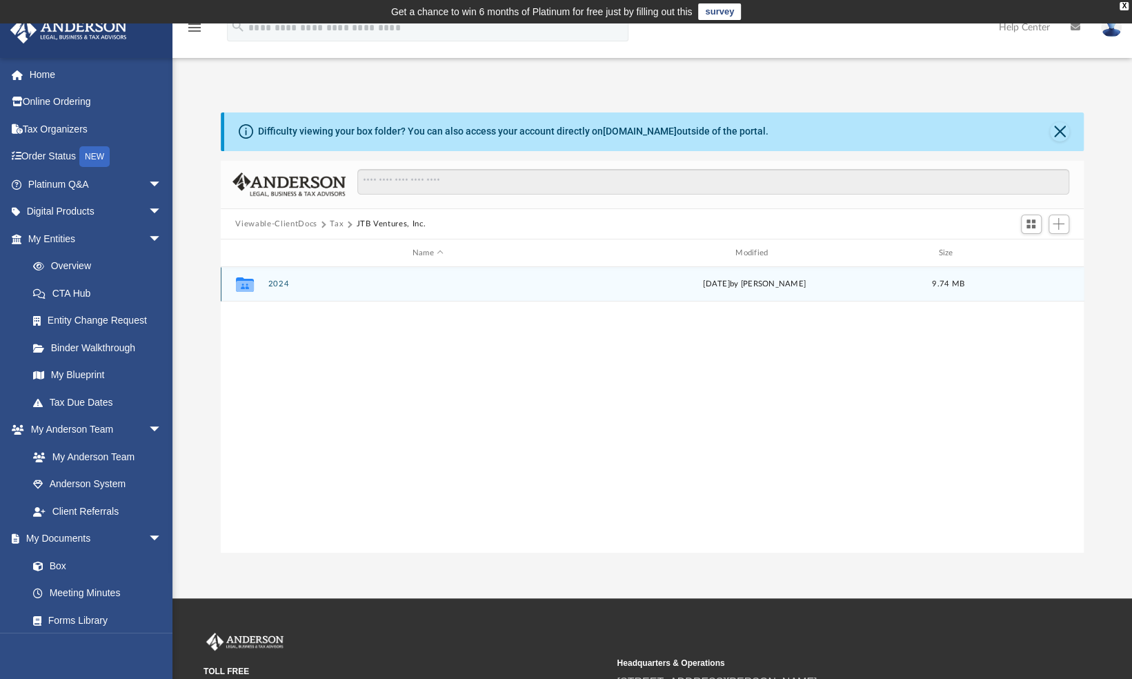
click at [281, 283] on button "2024" at bounding box center [428, 284] width 320 height 9
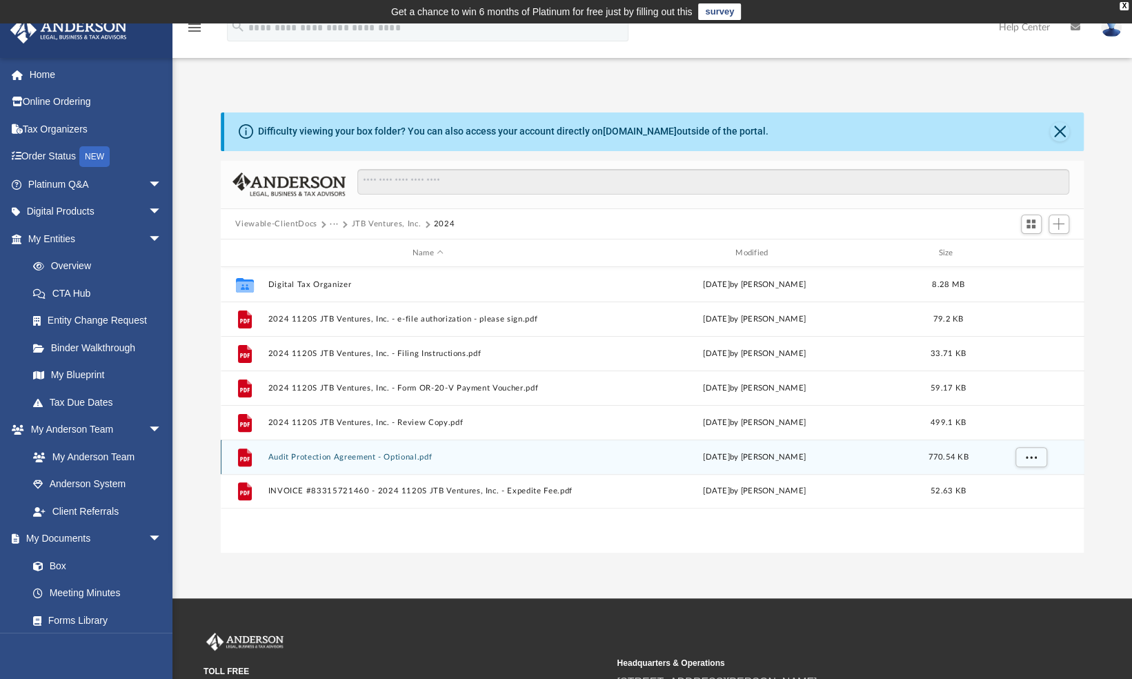
click at [306, 460] on button "Audit Protection Agreement - Optional.pdf" at bounding box center [428, 457] width 320 height 9
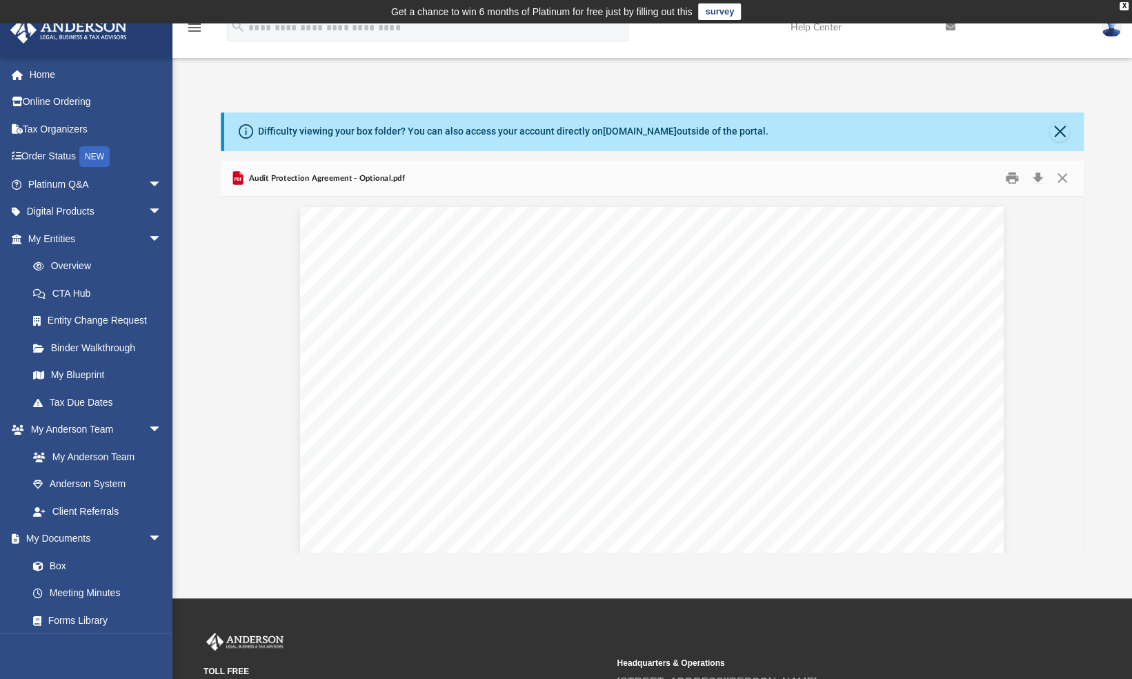
scroll to position [1, 0]
click at [1058, 181] on button "Close" at bounding box center [1062, 178] width 25 height 21
